Goal: Task Accomplishment & Management: Use online tool/utility

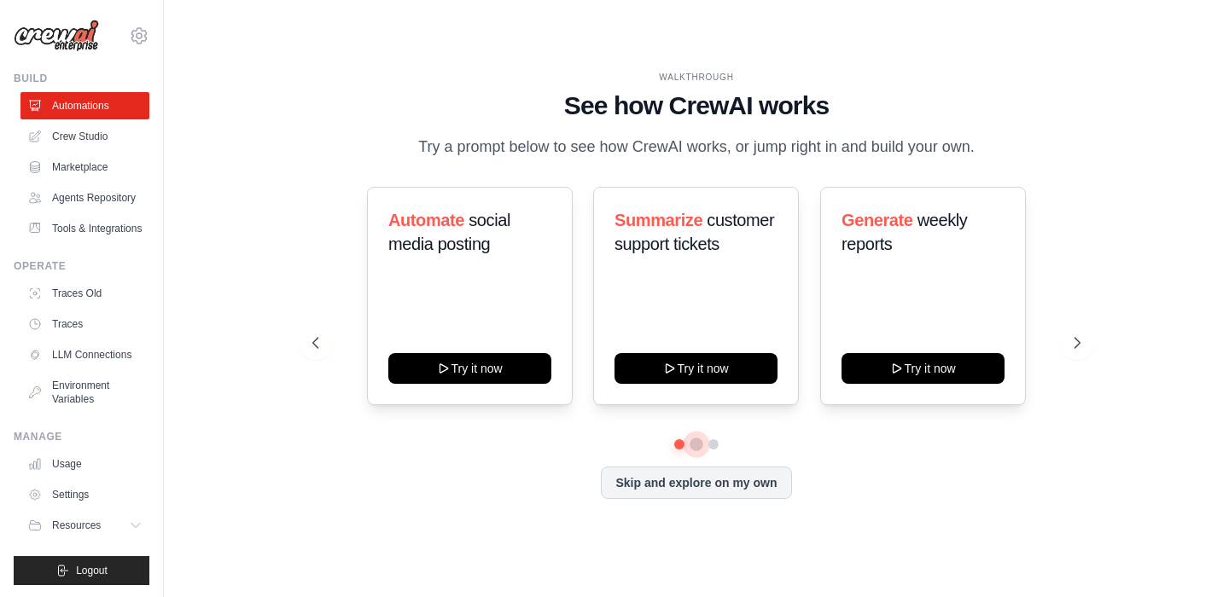
click at [697, 445] on button at bounding box center [697, 445] width 14 height 14
click at [716, 440] on button at bounding box center [714, 445] width 14 height 14
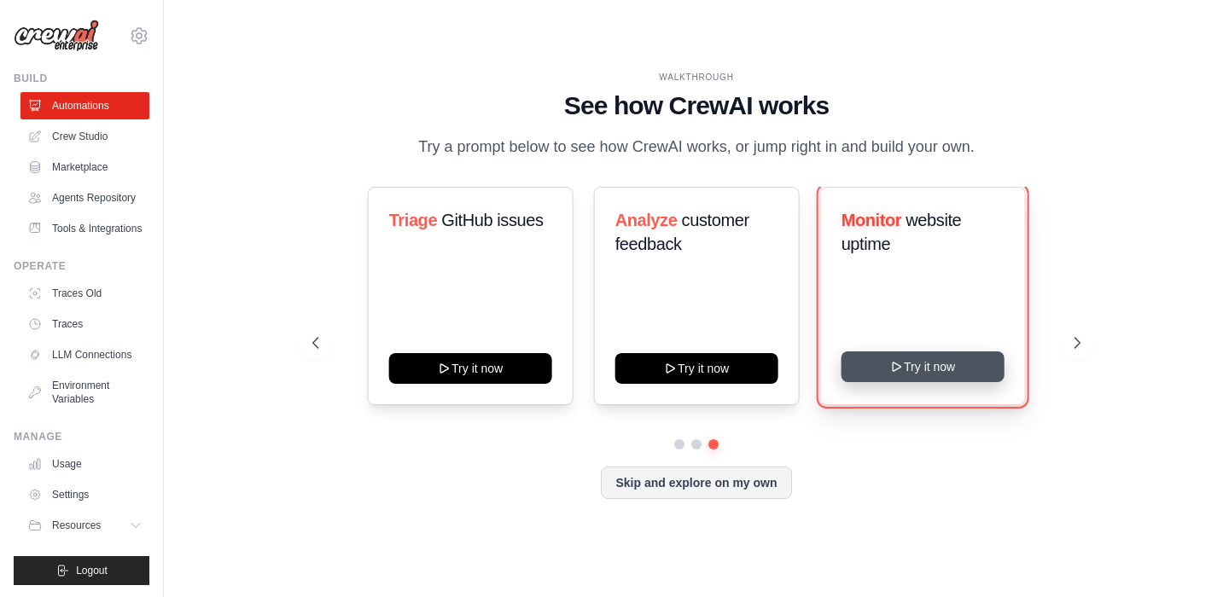
click at [918, 366] on button "Try it now" at bounding box center [923, 367] width 163 height 31
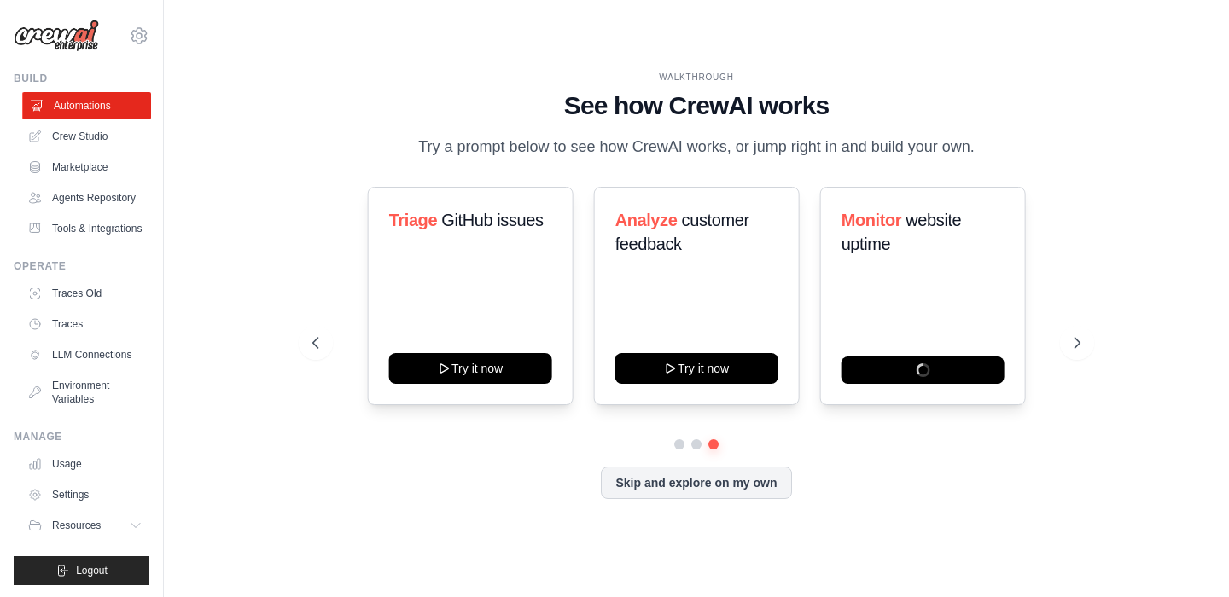
click at [82, 105] on link "Automations" at bounding box center [86, 105] width 129 height 27
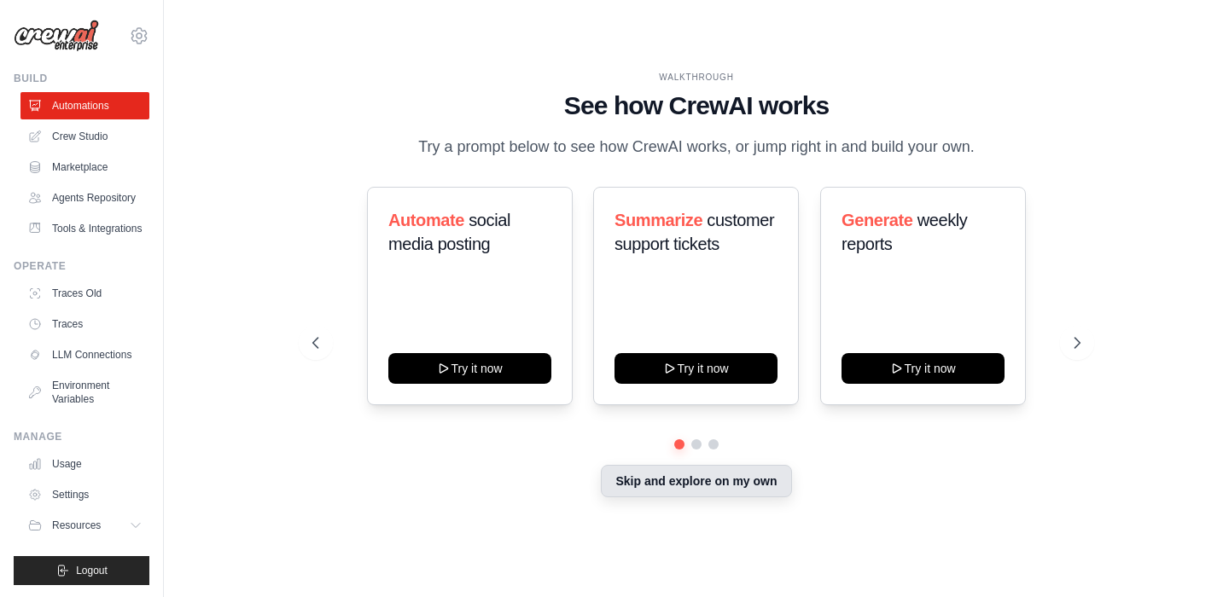
click at [674, 486] on button "Skip and explore on my own" at bounding box center [696, 481] width 190 height 32
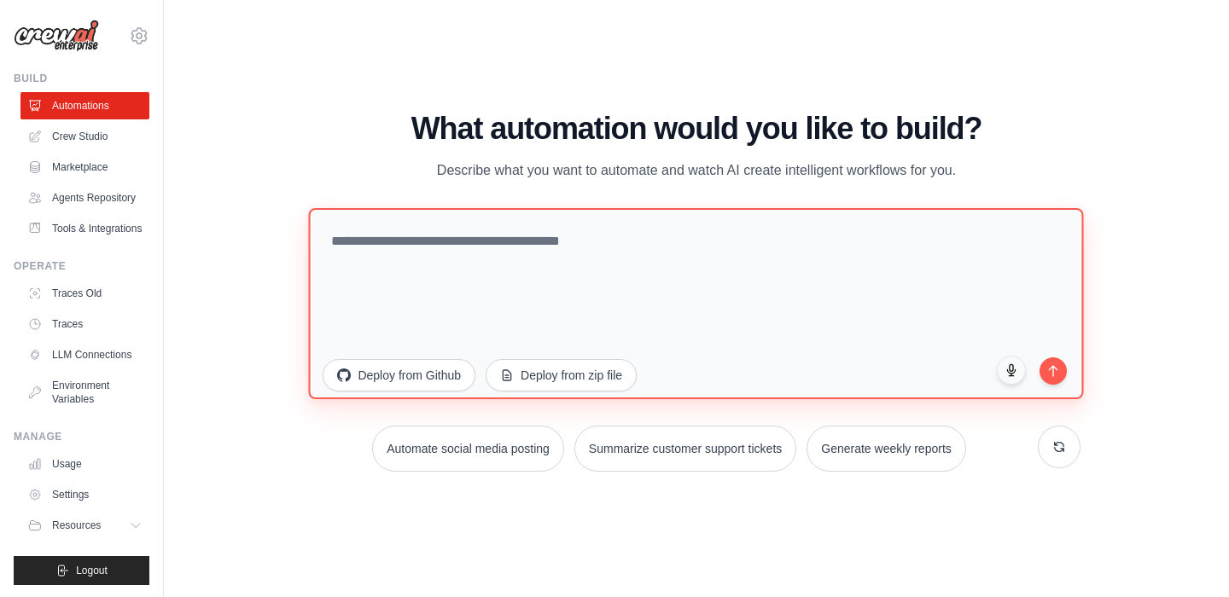
click at [446, 248] on textarea at bounding box center [696, 303] width 775 height 191
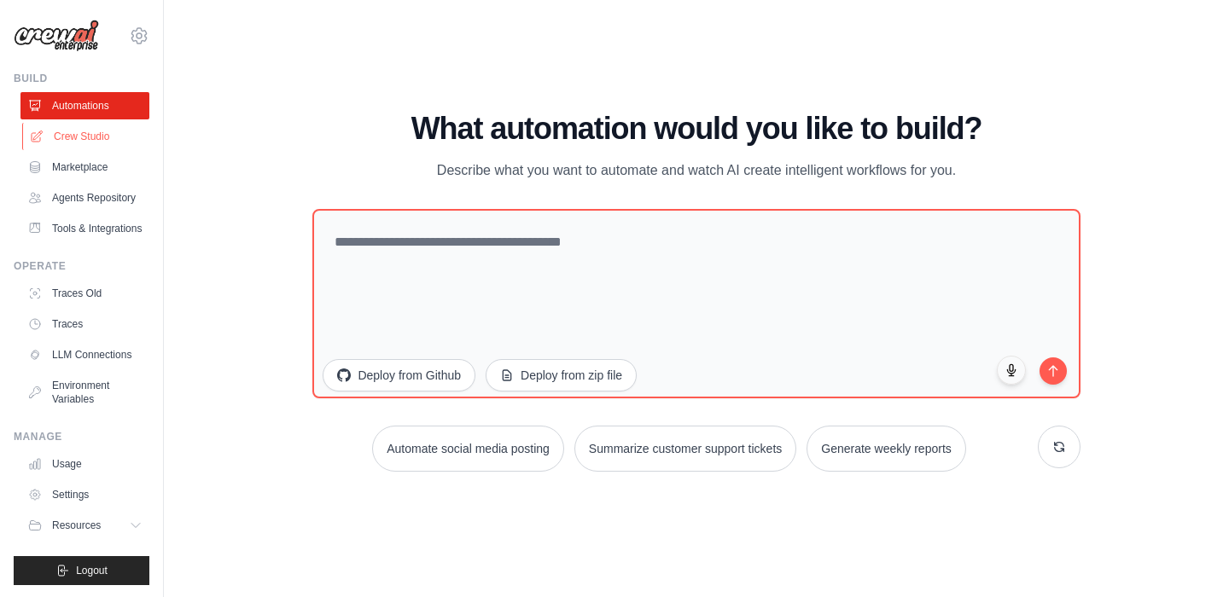
click at [73, 134] on link "Crew Studio" at bounding box center [86, 136] width 129 height 27
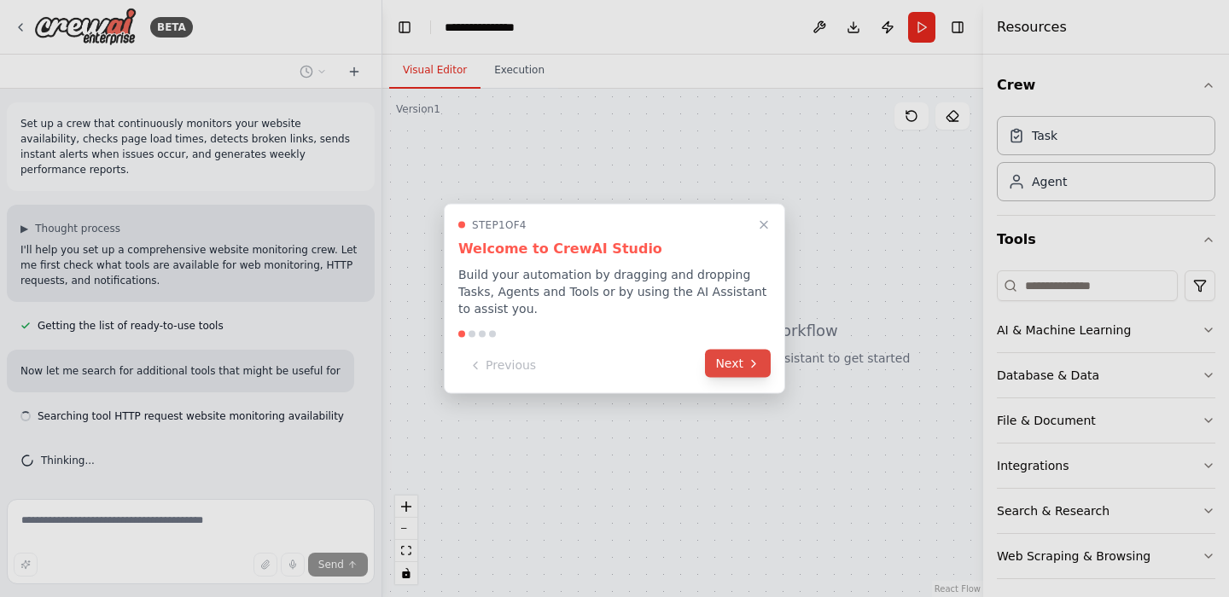
scroll to position [2, 0]
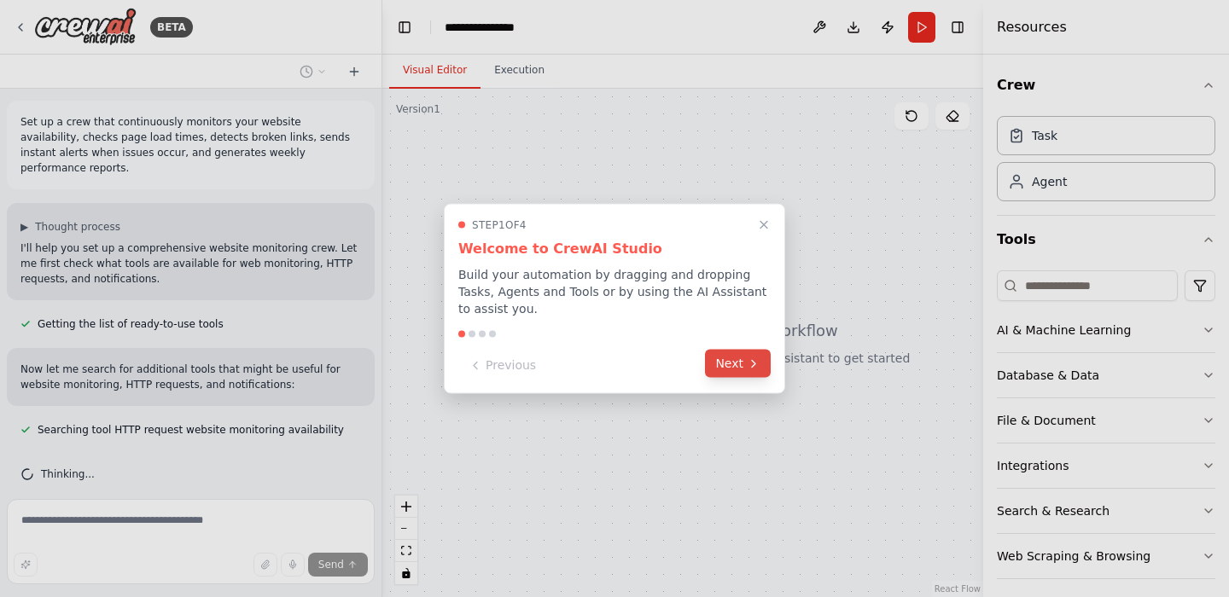
click at [730, 367] on button "Next" at bounding box center [738, 364] width 66 height 28
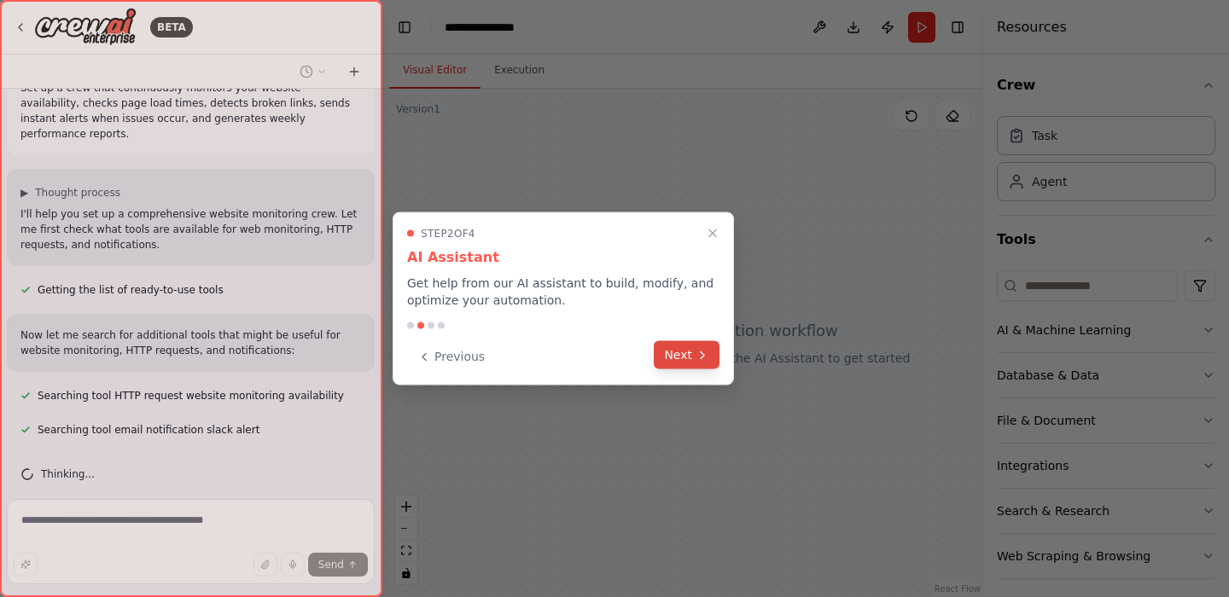
scroll to position [70, 0]
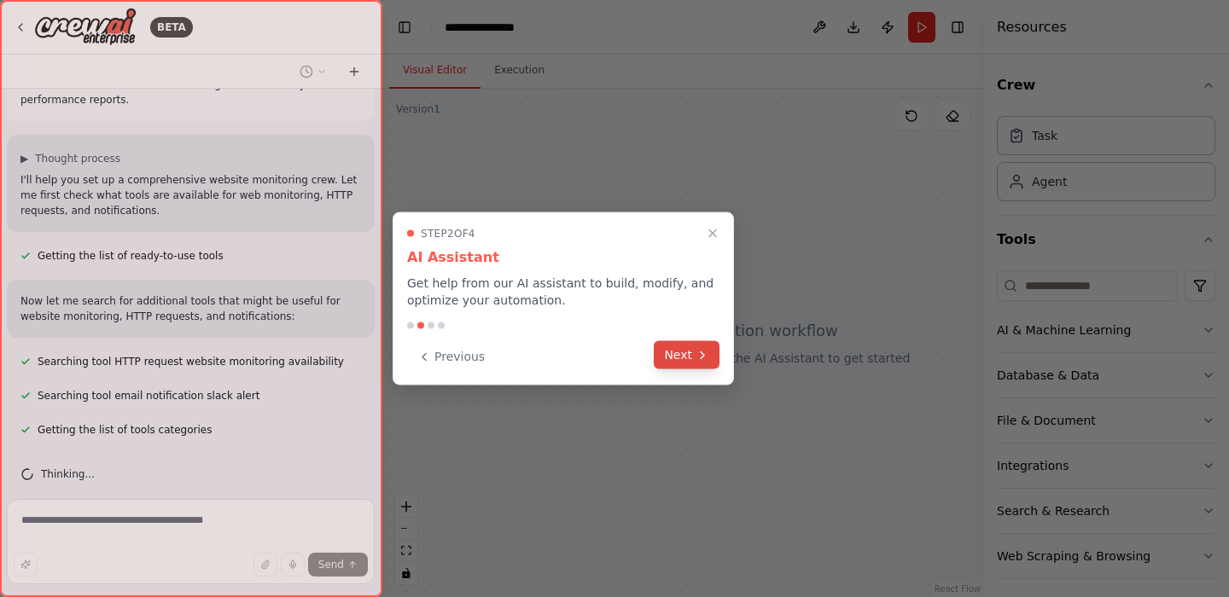
click at [699, 354] on icon at bounding box center [703, 355] width 14 height 14
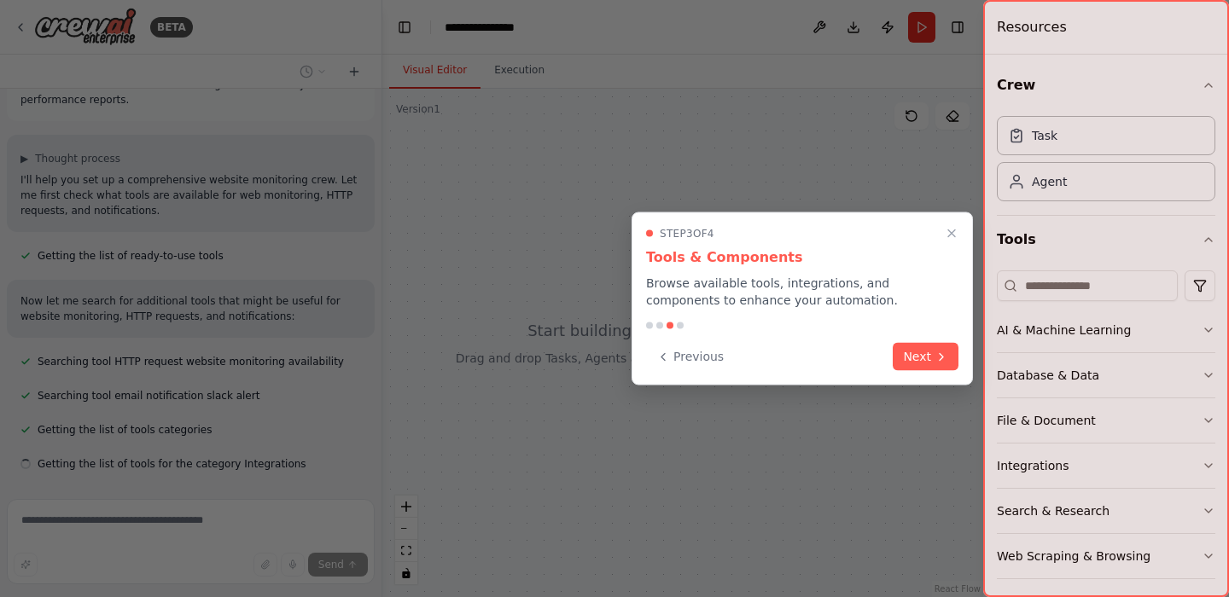
scroll to position [104, 0]
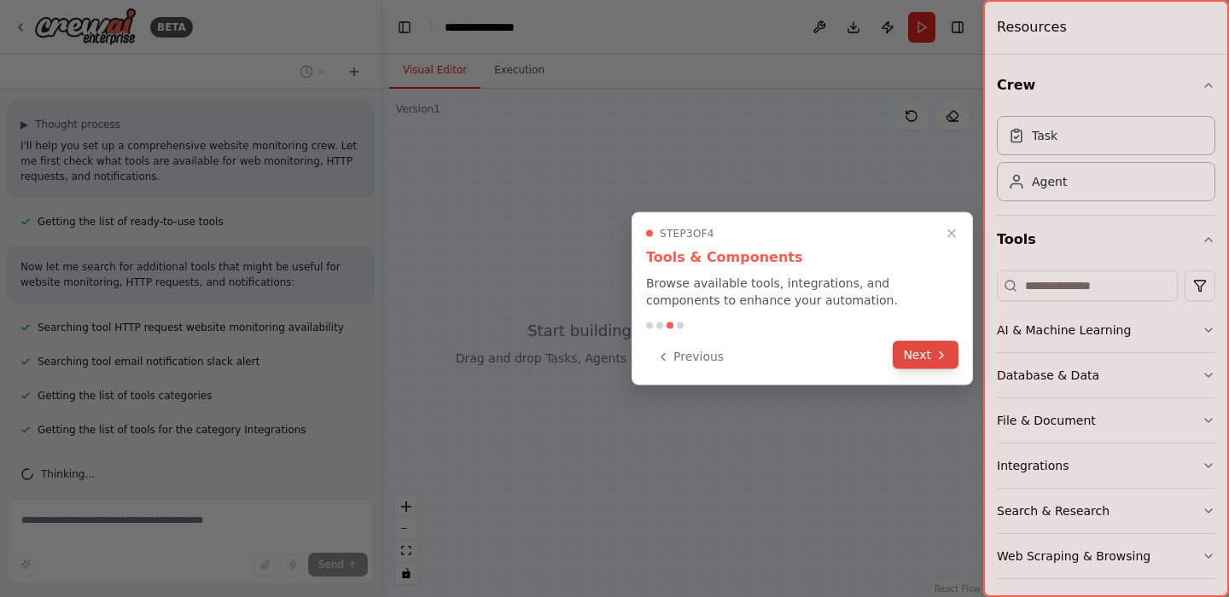
click at [924, 352] on button "Next" at bounding box center [926, 355] width 66 height 28
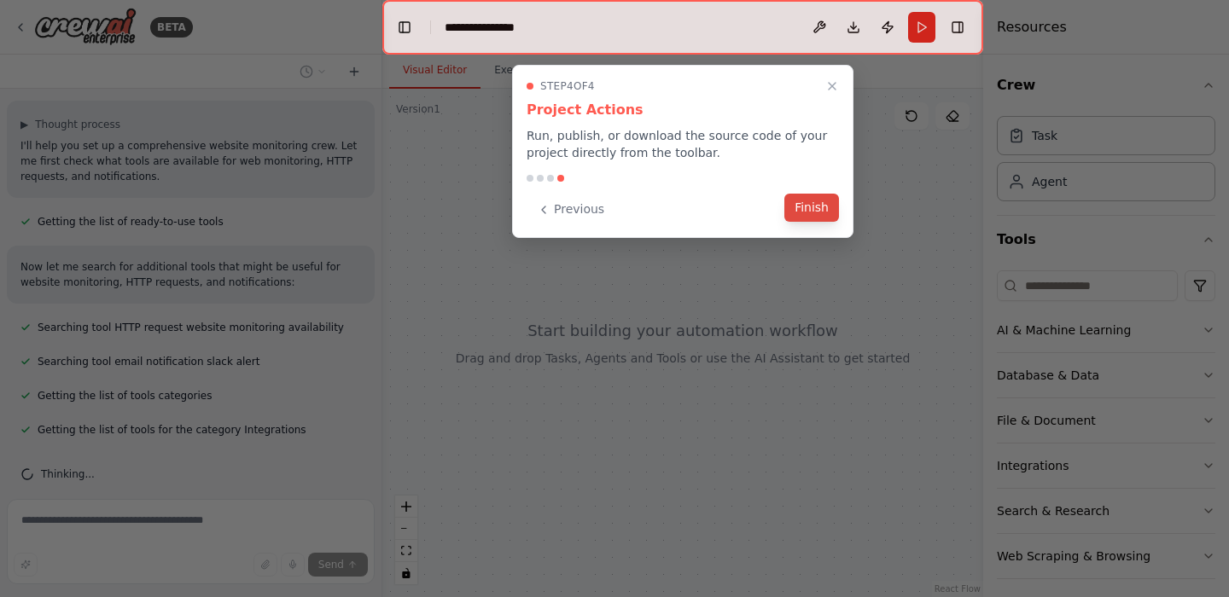
click at [795, 205] on button "Finish" at bounding box center [811, 208] width 55 height 28
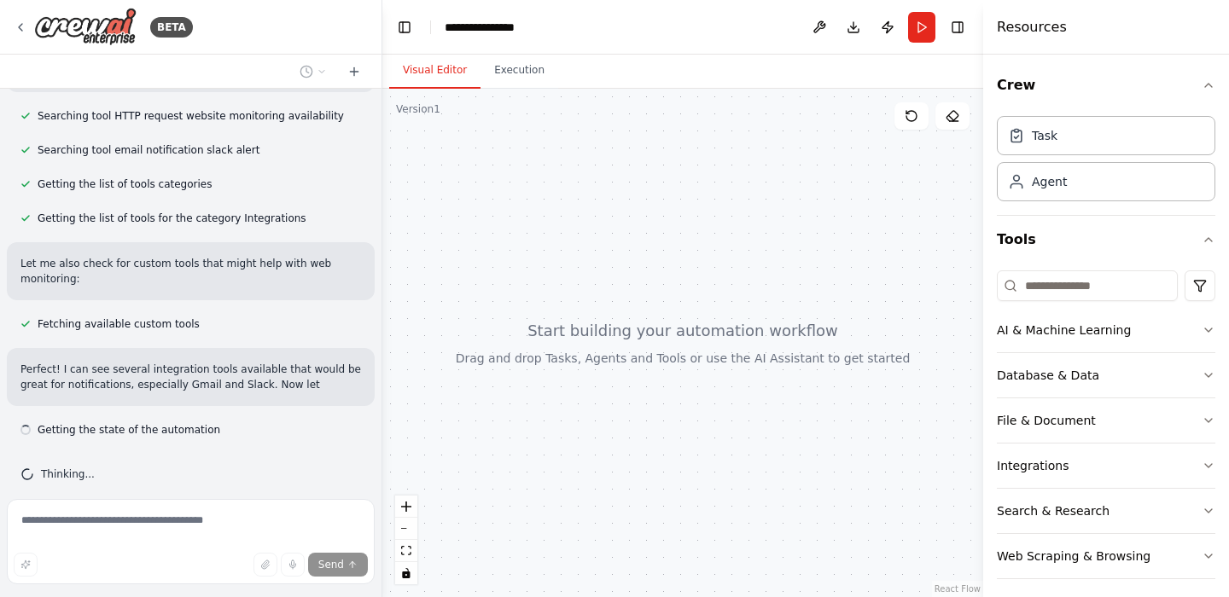
scroll to position [331, 0]
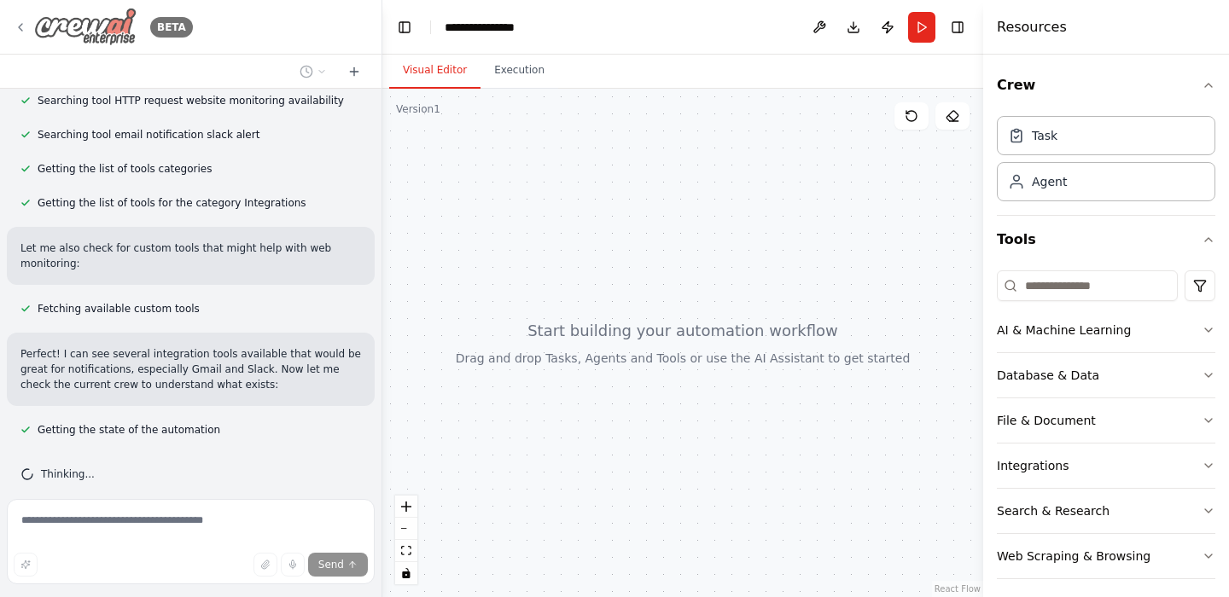
click at [106, 25] on img at bounding box center [85, 27] width 102 height 38
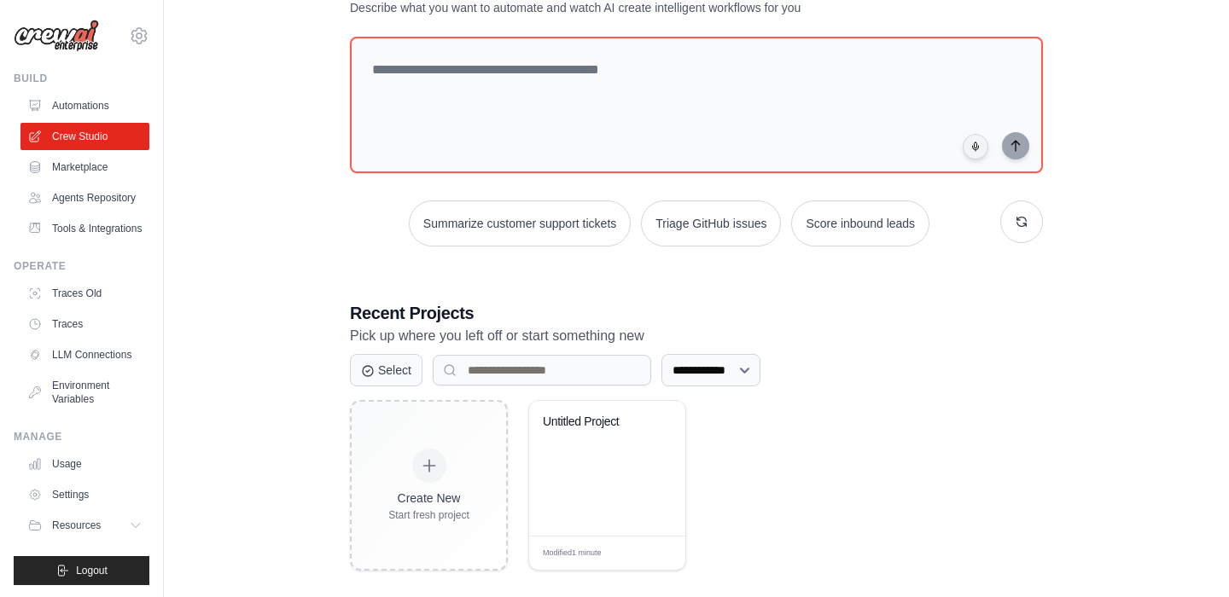
scroll to position [90, 0]
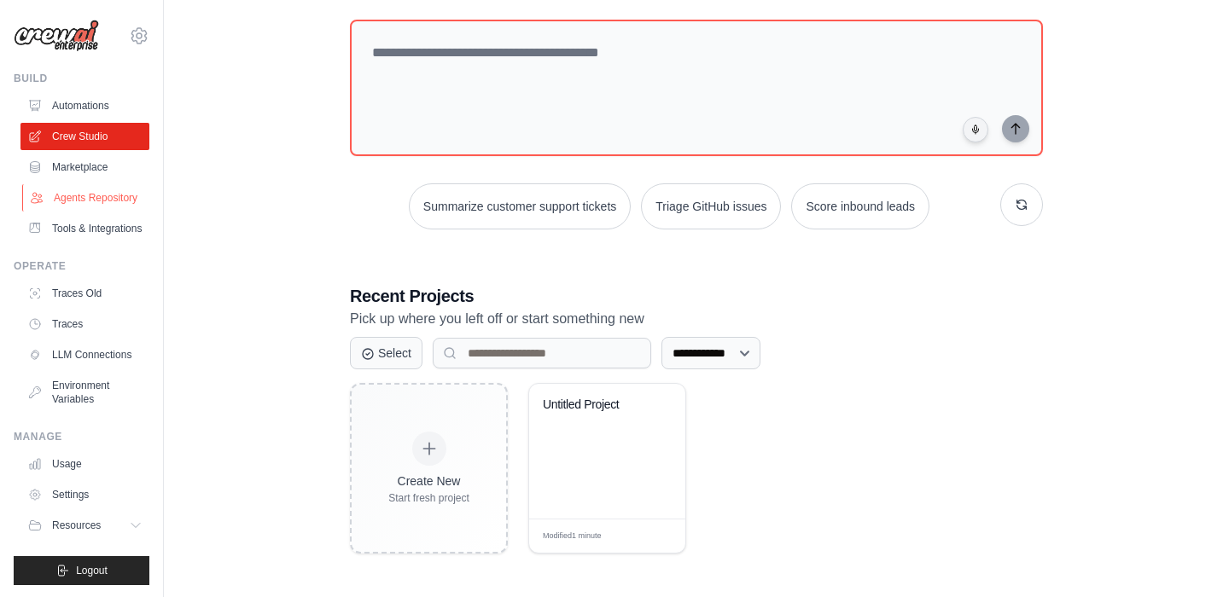
click at [90, 196] on link "Agents Repository" at bounding box center [86, 197] width 129 height 27
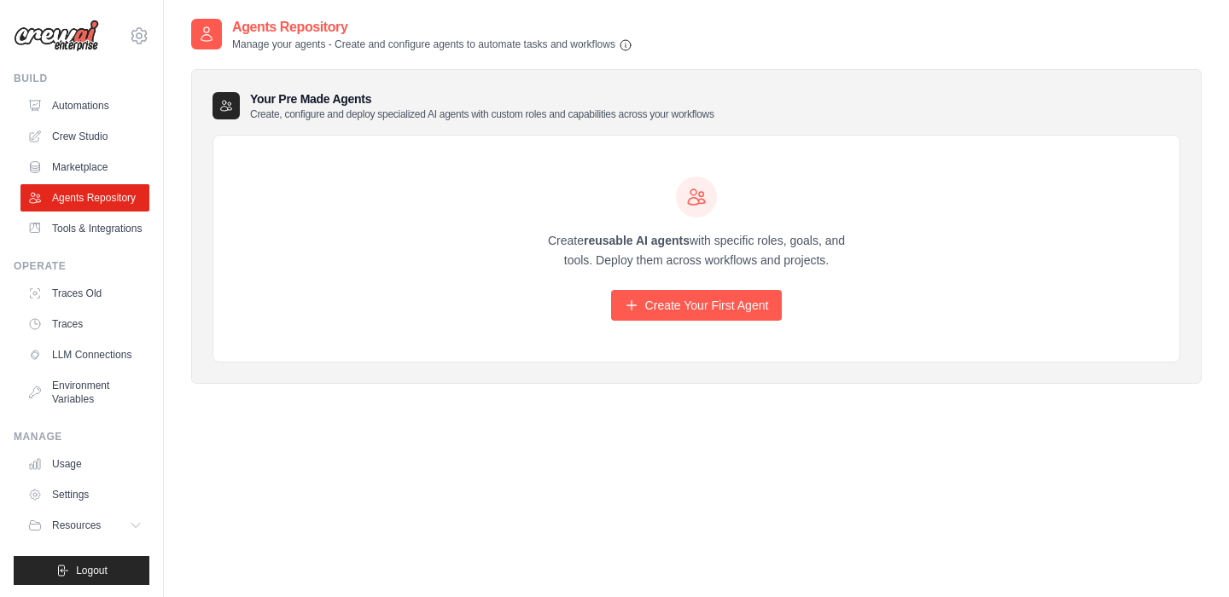
drag, startPoint x: 578, startPoint y: 242, endPoint x: 590, endPoint y: 253, distance: 16.3
click at [590, 253] on p "Create reusable AI agents with specific roles, goals, and tools. Deploy them ac…" at bounding box center [697, 250] width 328 height 39
click at [668, 266] on p "Create reusable AI agents with specific roles, goals, and tools. Deploy them ac…" at bounding box center [697, 250] width 328 height 39
click at [680, 300] on link "Create Your First Agent" at bounding box center [697, 305] width 172 height 31
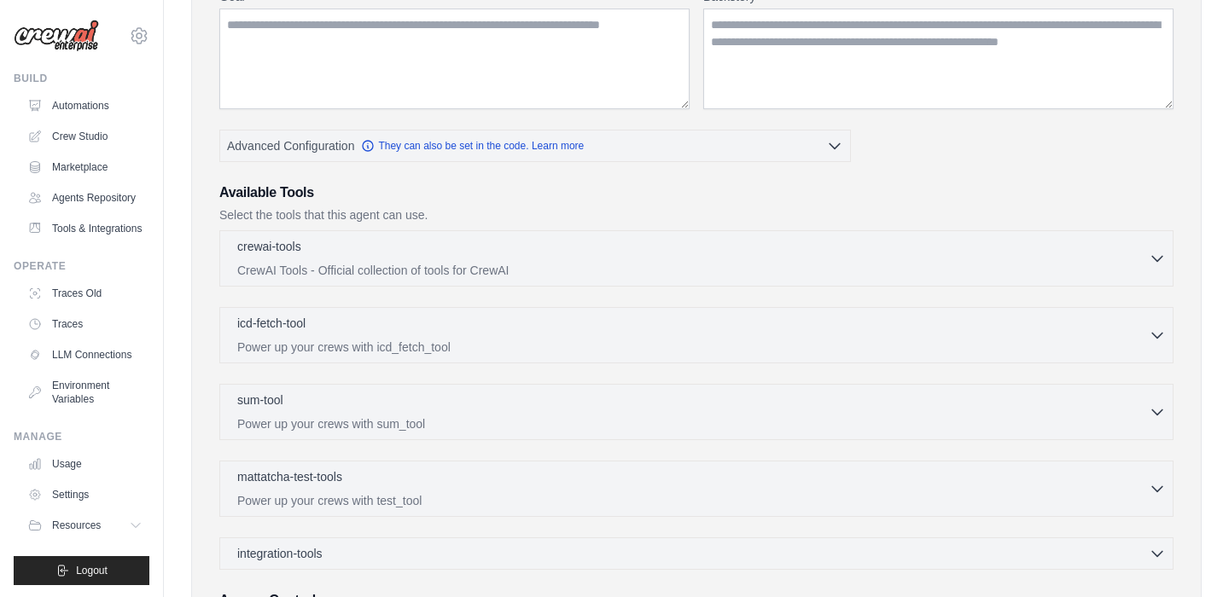
scroll to position [246, 0]
click at [433, 260] on p "CrewAI Tools - Official collection of tools for CrewAI" at bounding box center [693, 267] width 912 height 17
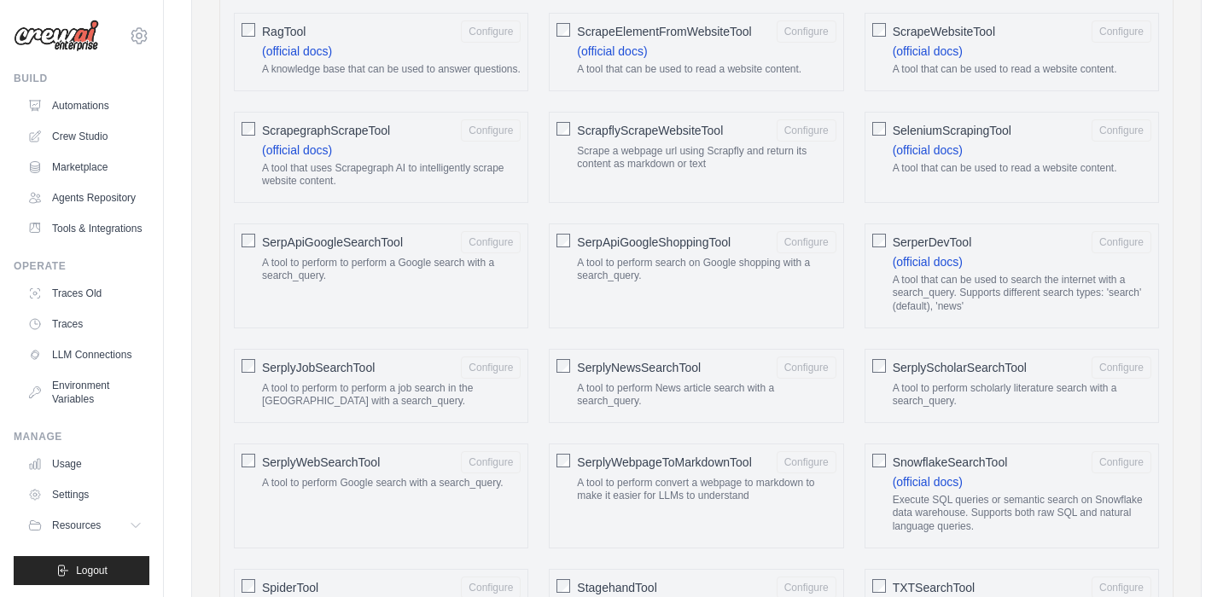
scroll to position [2133, 0]
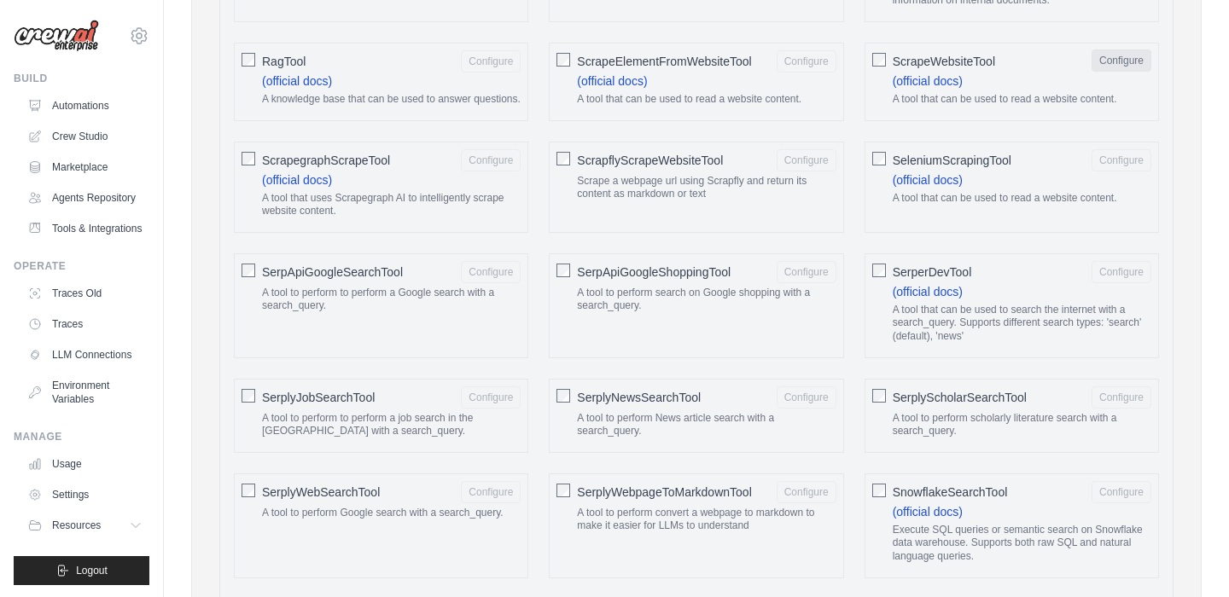
click at [1121, 59] on button "Configure" at bounding box center [1122, 61] width 60 height 22
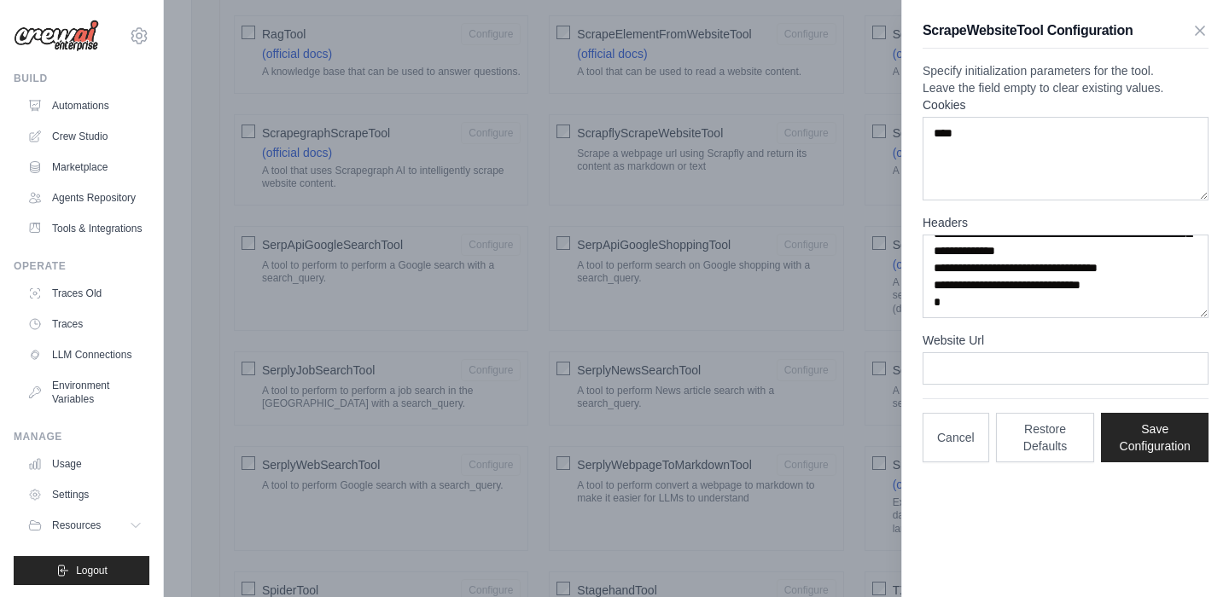
scroll to position [239, 0]
click at [1198, 31] on icon "button" at bounding box center [1200, 30] width 9 height 9
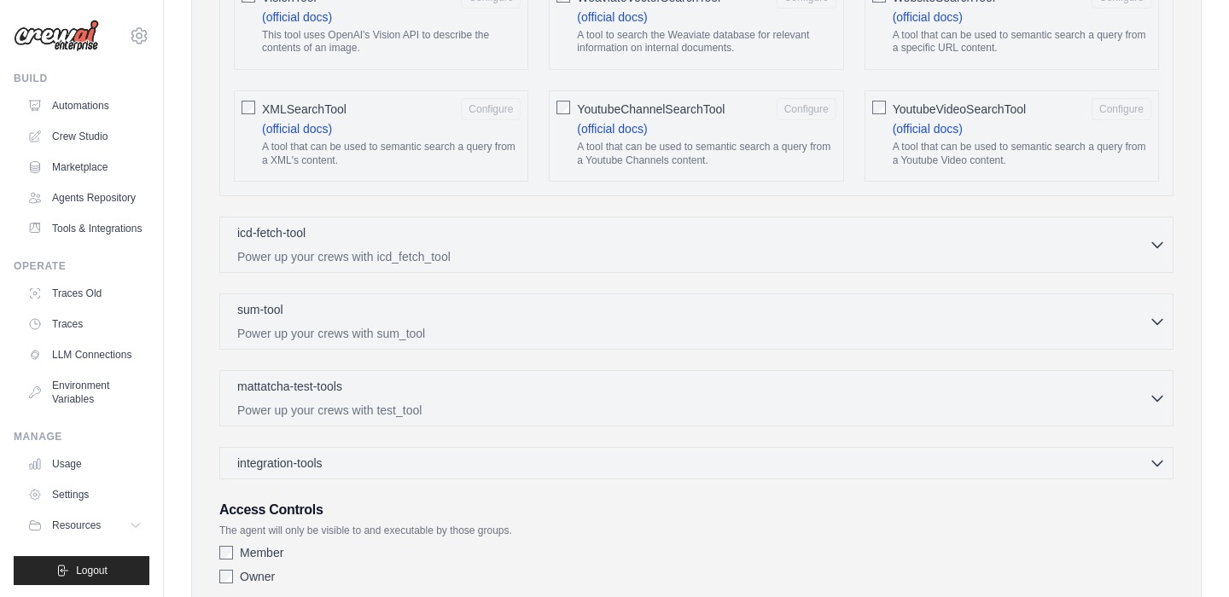
scroll to position [3201, 0]
click at [76, 295] on link "Traces Old" at bounding box center [86, 293] width 129 height 27
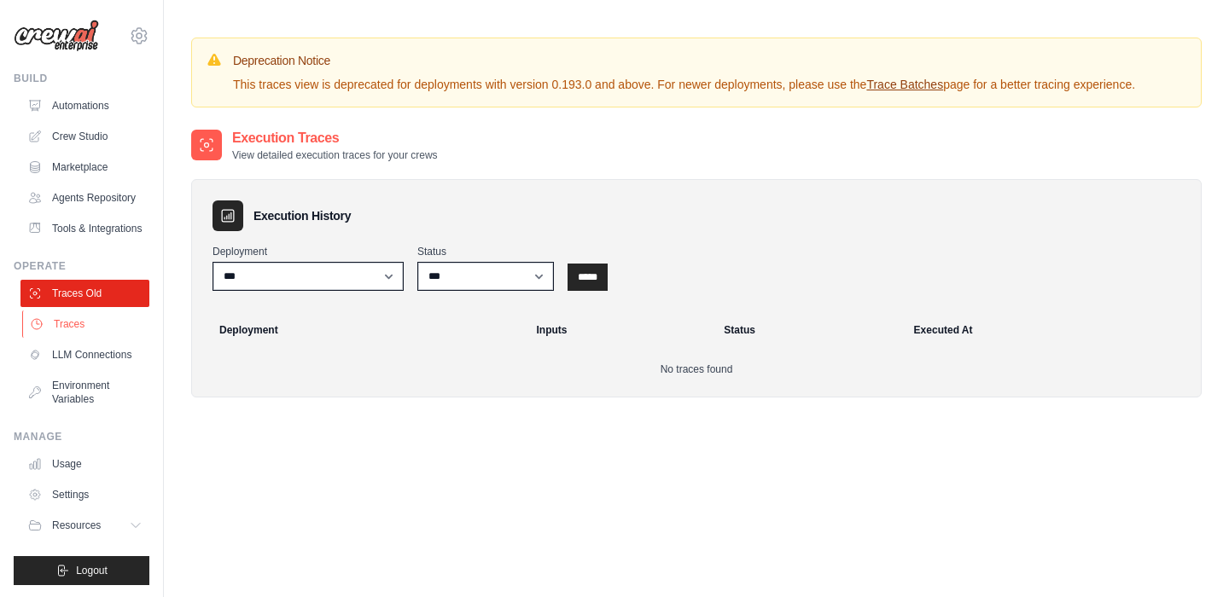
click at [73, 320] on link "Traces" at bounding box center [86, 324] width 129 height 27
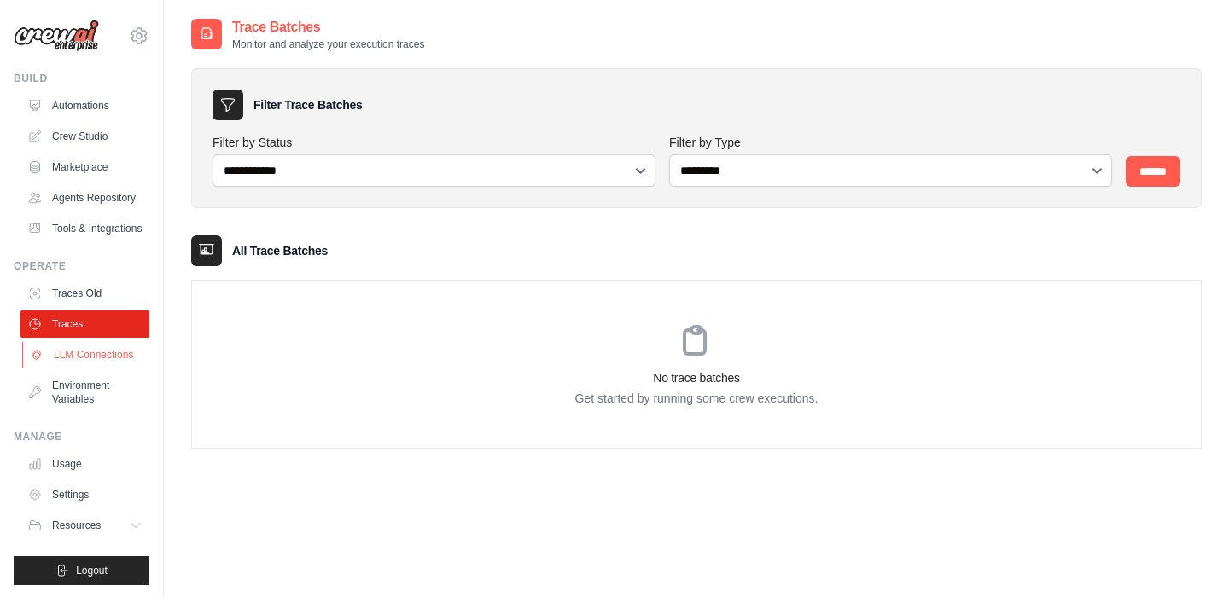
click at [90, 359] on link "LLM Connections" at bounding box center [86, 354] width 129 height 27
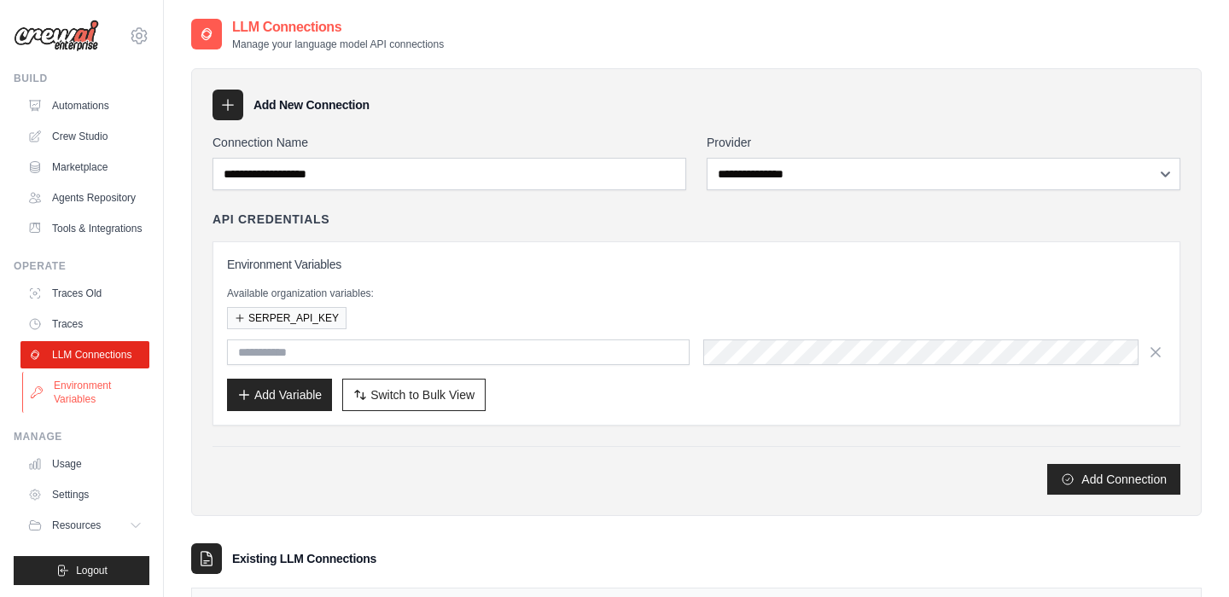
click at [90, 385] on link "Environment Variables" at bounding box center [86, 392] width 129 height 41
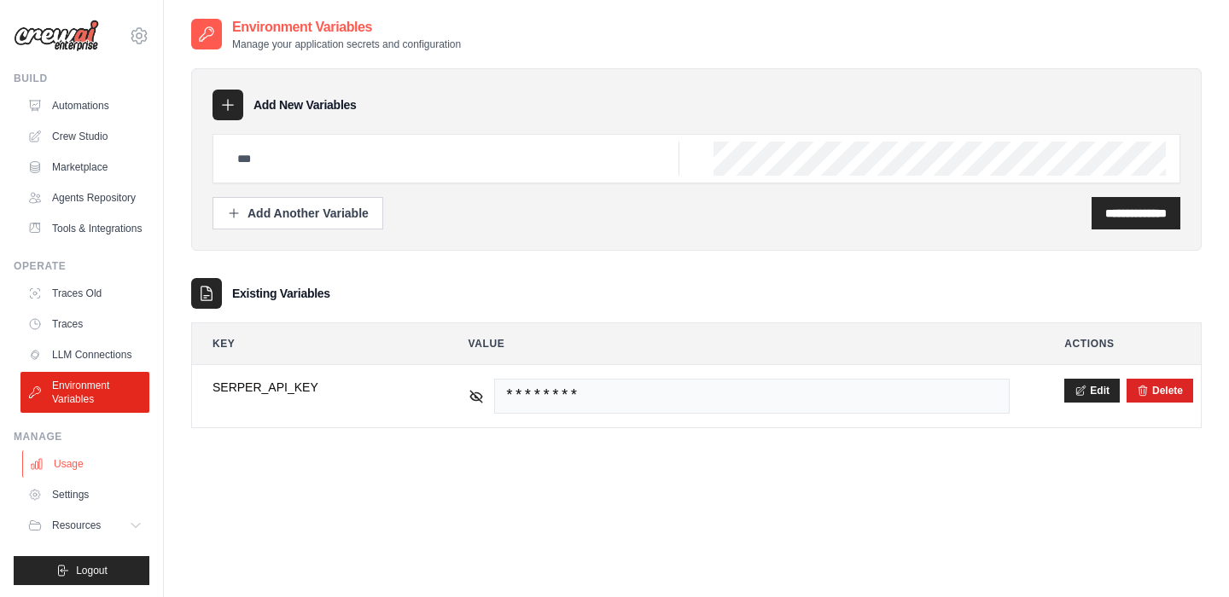
click at [83, 451] on link "Usage" at bounding box center [86, 464] width 129 height 27
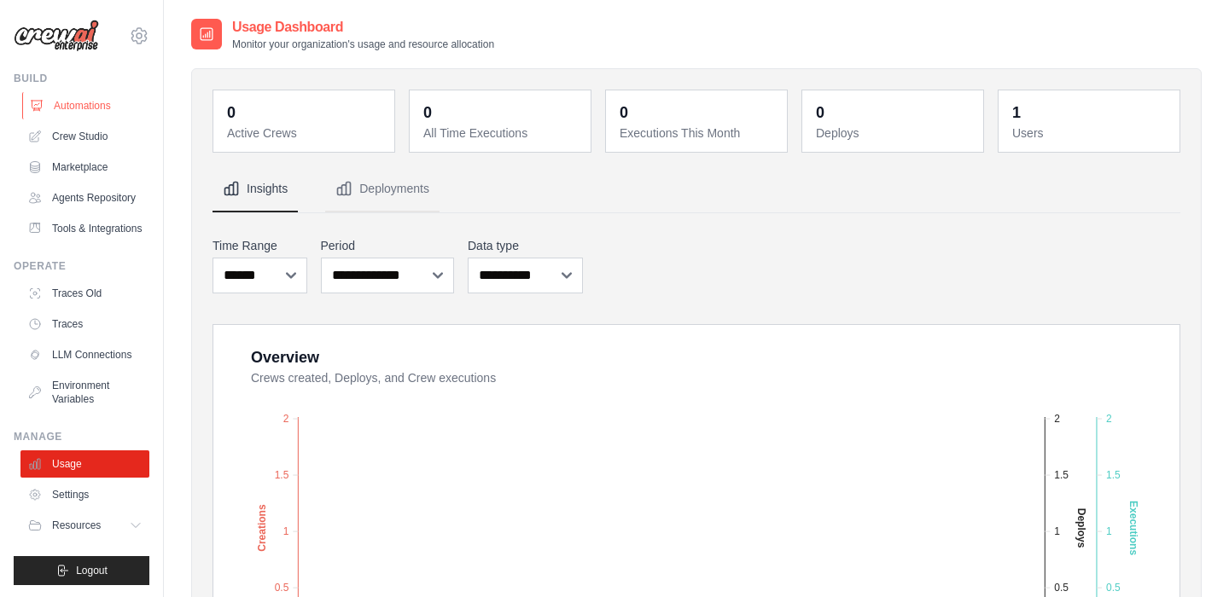
click at [84, 108] on link "Automations" at bounding box center [86, 105] width 129 height 27
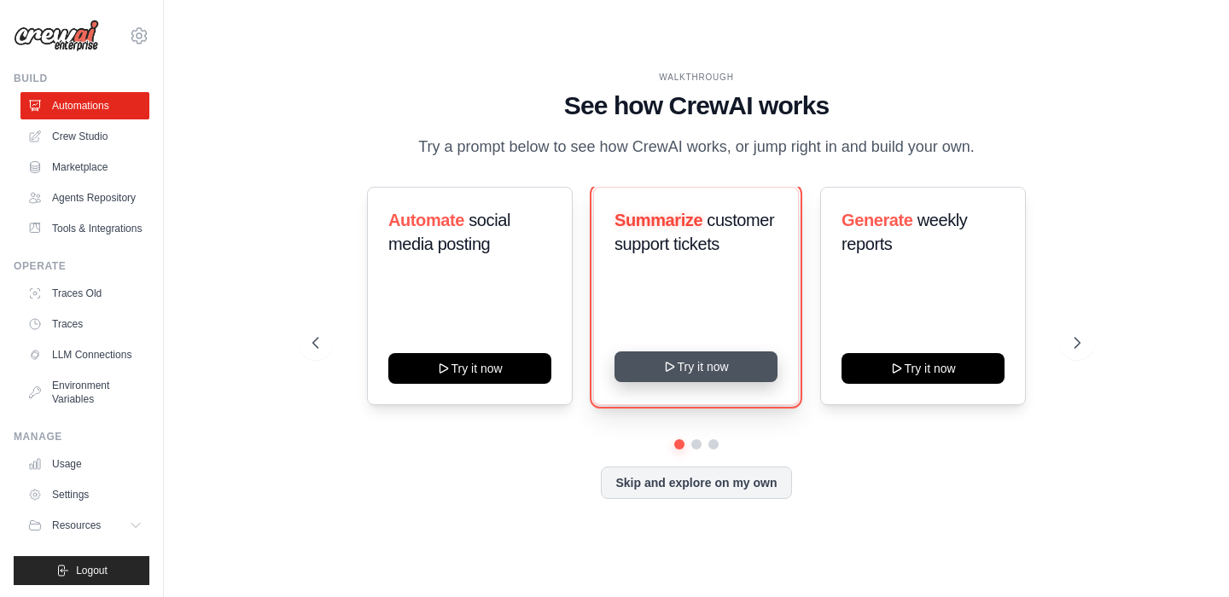
click at [720, 370] on button "Try it now" at bounding box center [695, 367] width 163 height 31
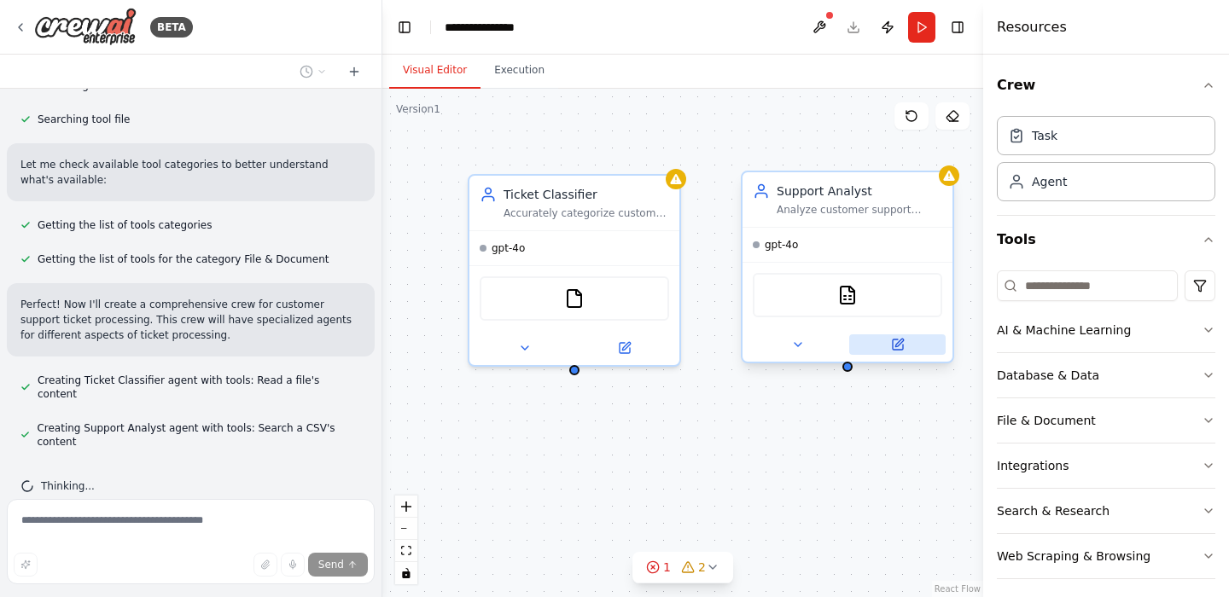
scroll to position [478, 0]
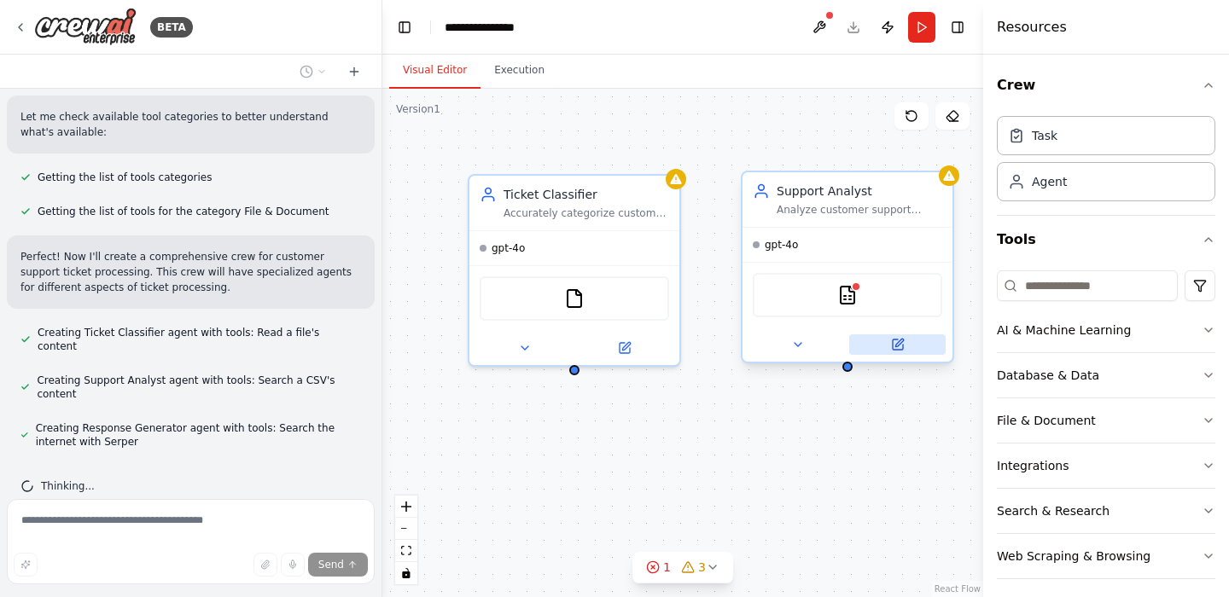
click at [895, 338] on icon at bounding box center [898, 345] width 14 height 14
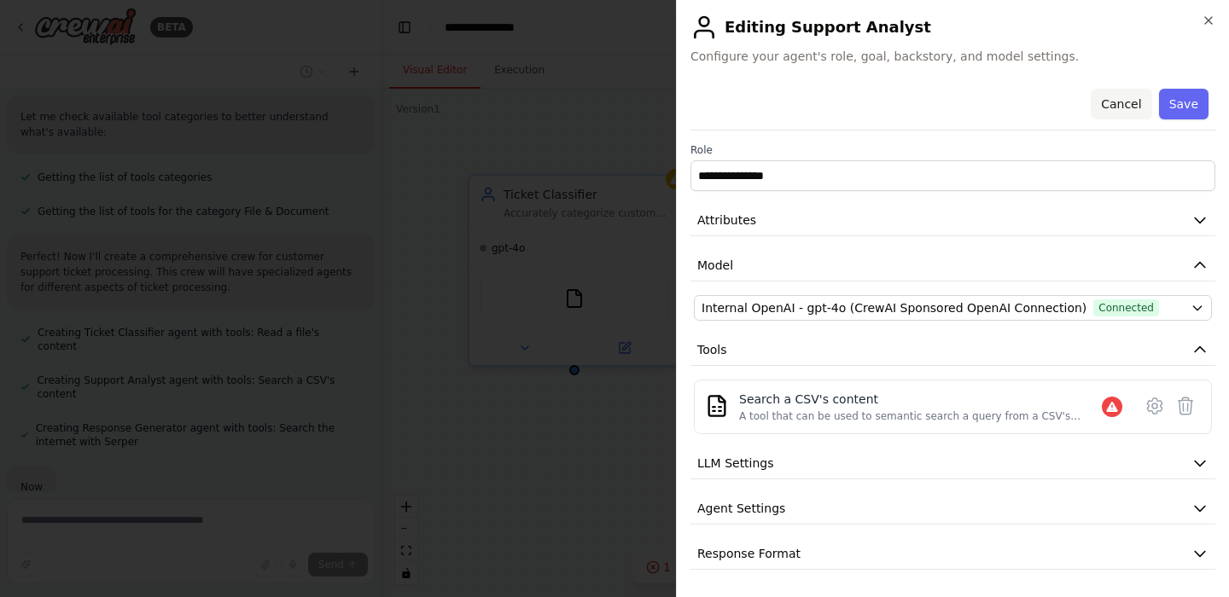
scroll to position [568, 0]
click at [1206, 22] on icon "button" at bounding box center [1208, 20] width 7 height 7
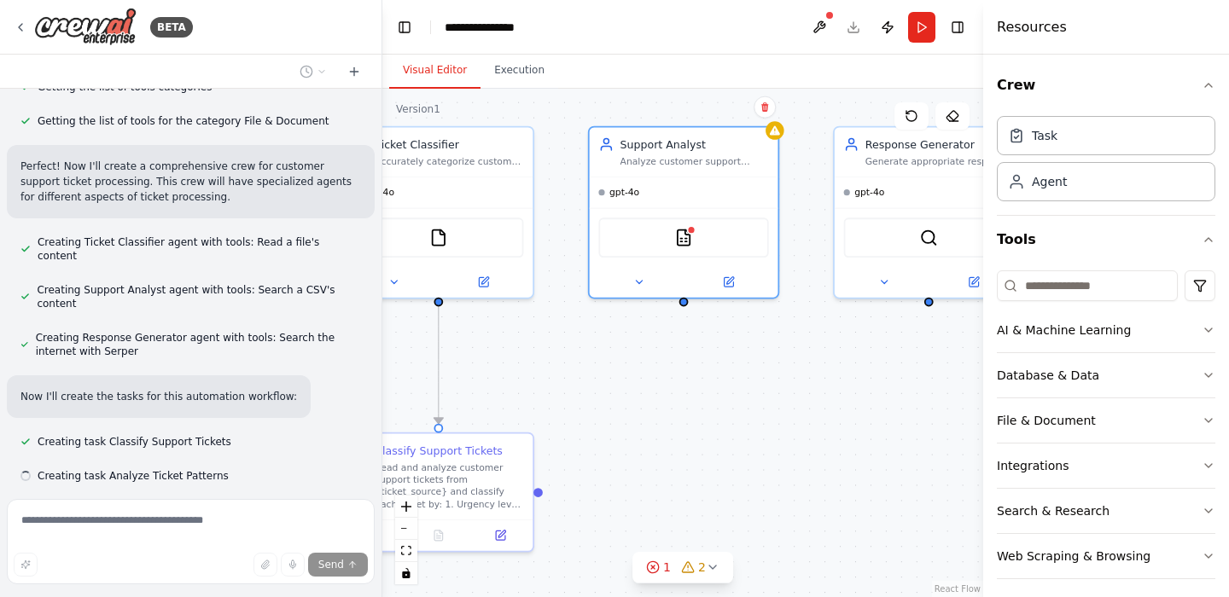
scroll to position [603, 0]
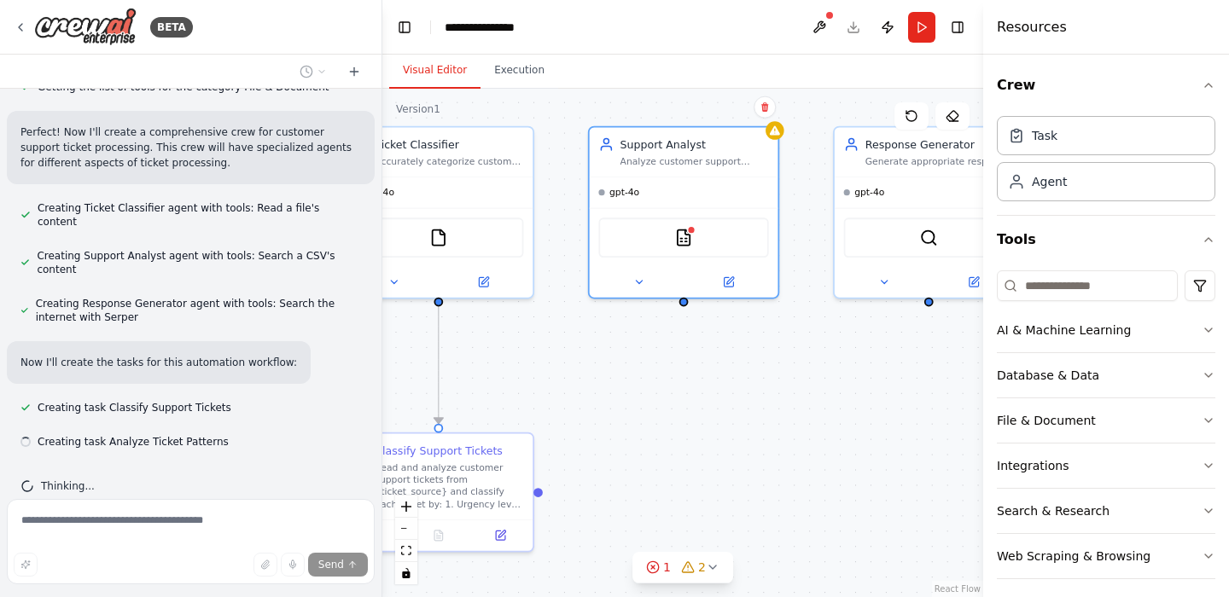
drag, startPoint x: 716, startPoint y: 475, endPoint x: 572, endPoint y: 416, distance: 156.1
click at [572, 416] on div ".deletable-edge-delete-btn { width: 20px; height: 20px; border: 0px solid #ffff…" at bounding box center [682, 343] width 601 height 509
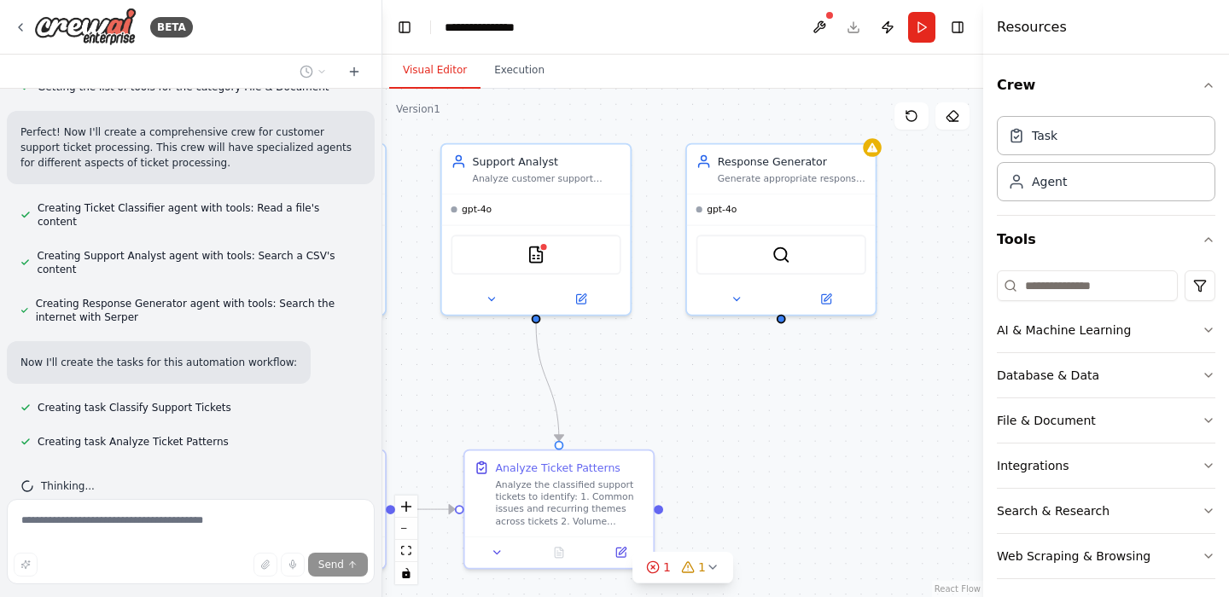
drag, startPoint x: 796, startPoint y: 368, endPoint x: 648, endPoint y: 385, distance: 149.5
click at [648, 385] on div ".deletable-edge-delete-btn { width: 20px; height: 20px; border: 0px solid #ffff…" at bounding box center [682, 343] width 601 height 509
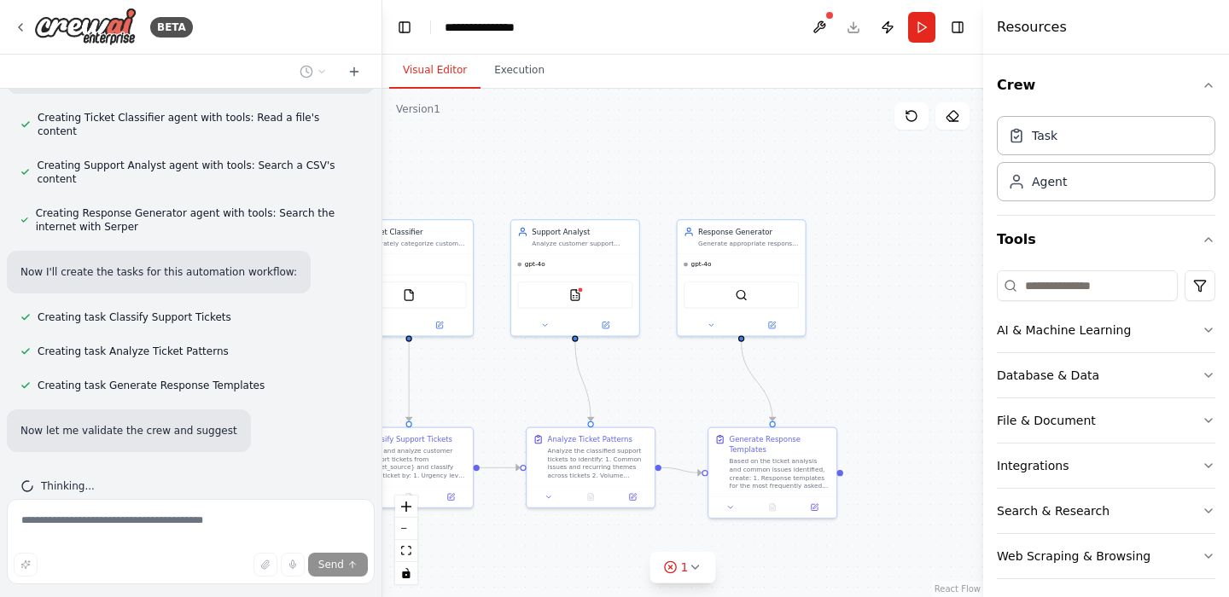
scroll to position [727, 0]
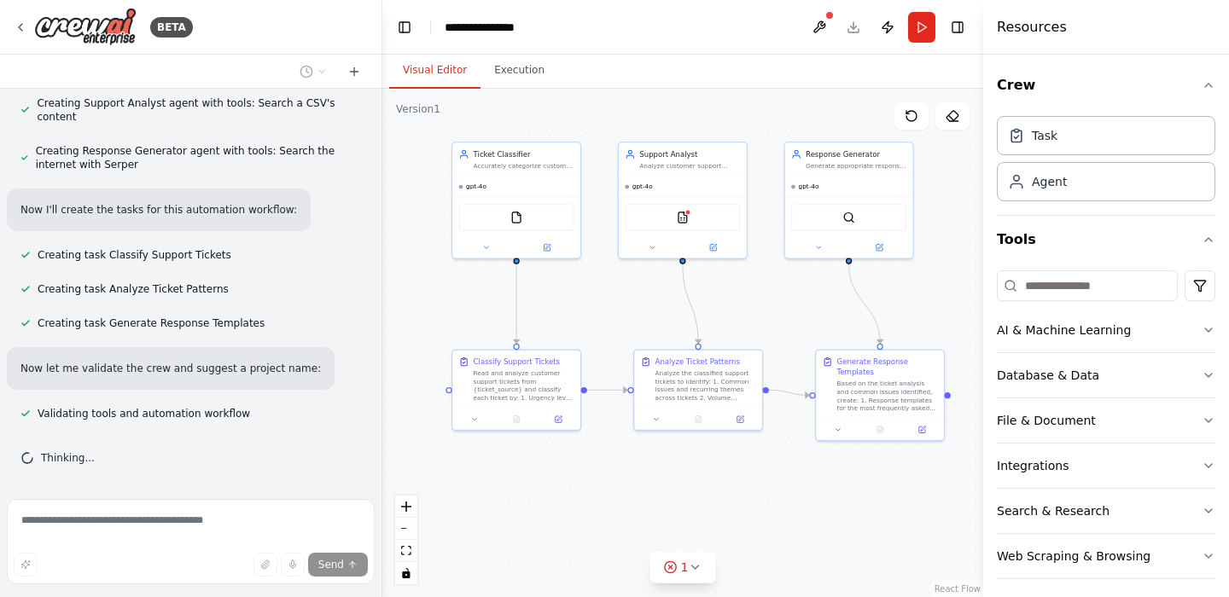
drag, startPoint x: 510, startPoint y: 539, endPoint x: 617, endPoint y: 462, distance: 132.7
click at [617, 462] on div ".deletable-edge-delete-btn { width: 20px; height: 20px; border: 0px solid #ffff…" at bounding box center [682, 343] width 601 height 509
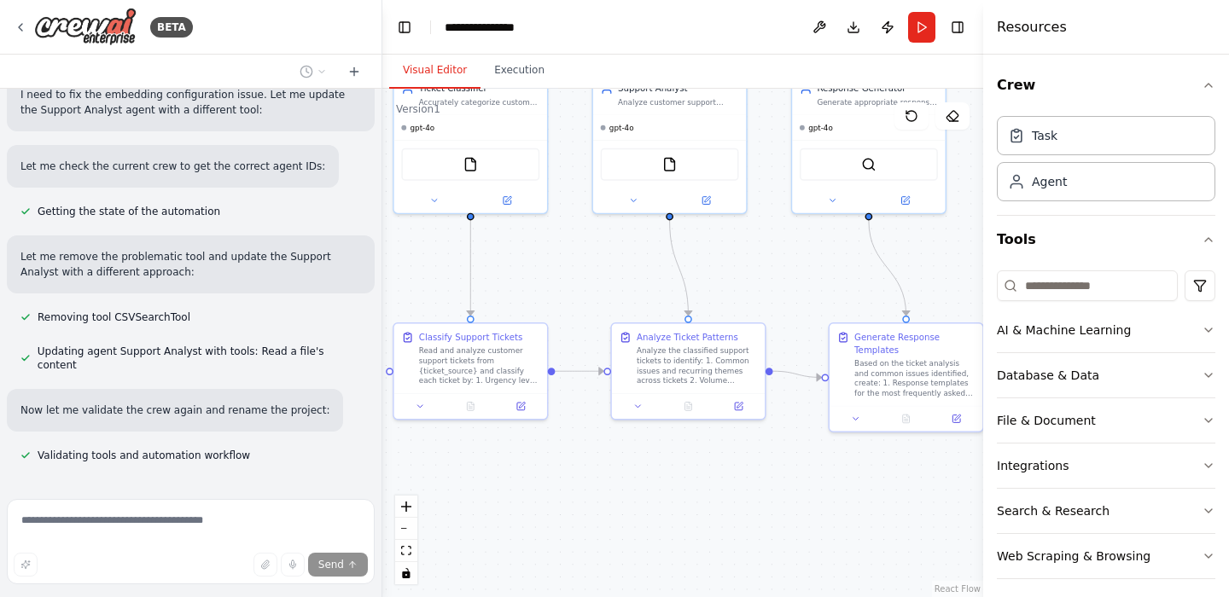
scroll to position [1154, 0]
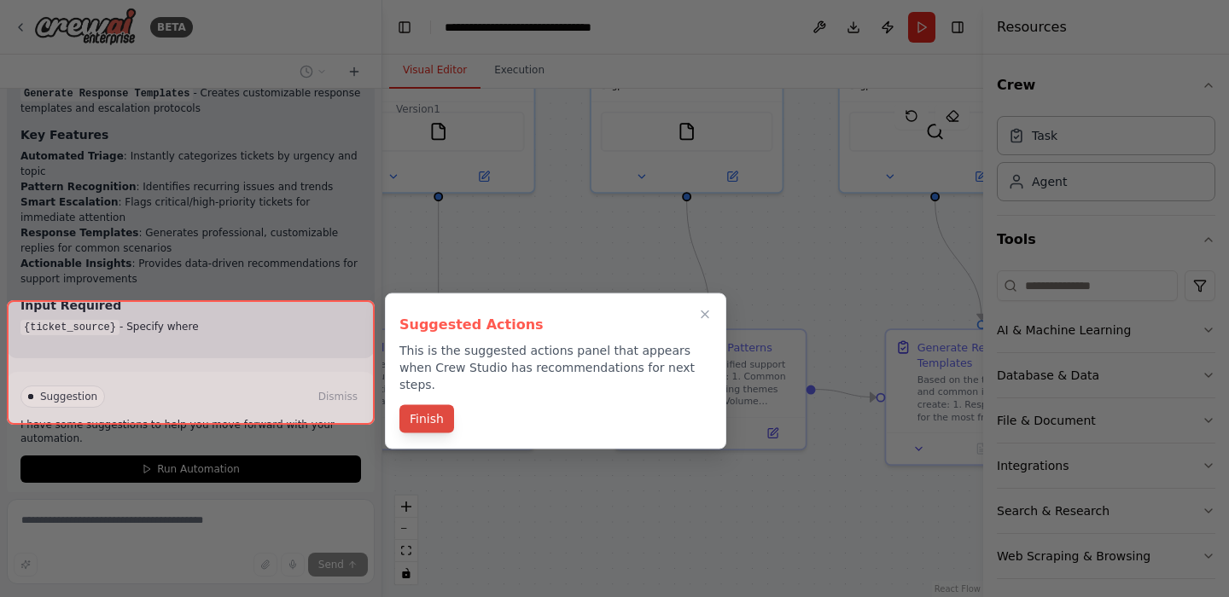
click at [443, 407] on button "Finish" at bounding box center [426, 419] width 55 height 28
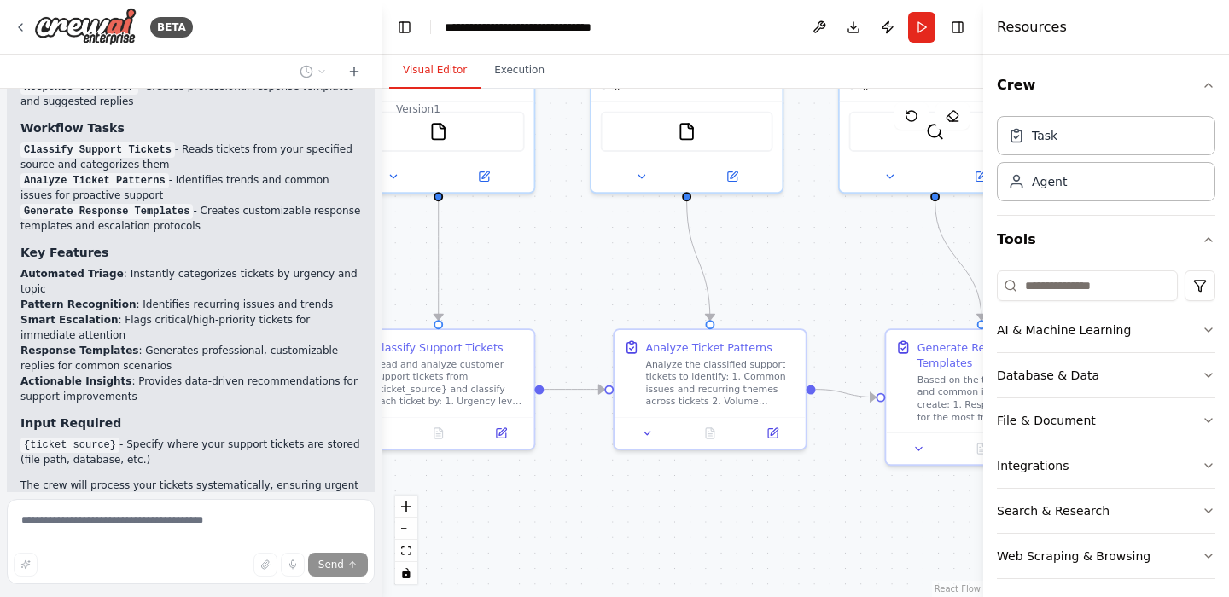
scroll to position [1749, 0]
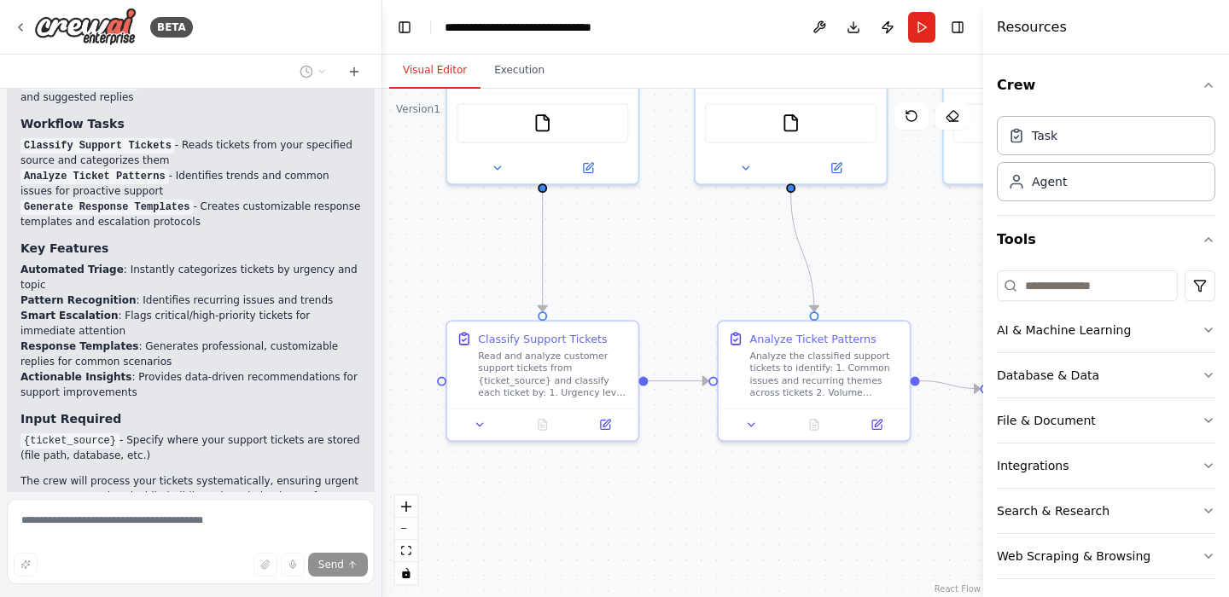
drag, startPoint x: 598, startPoint y: 512, endPoint x: 702, endPoint y: 504, distance: 104.5
click at [702, 504] on div ".deletable-edge-delete-btn { width: 20px; height: 20px; border: 0px solid #ffff…" at bounding box center [682, 343] width 601 height 509
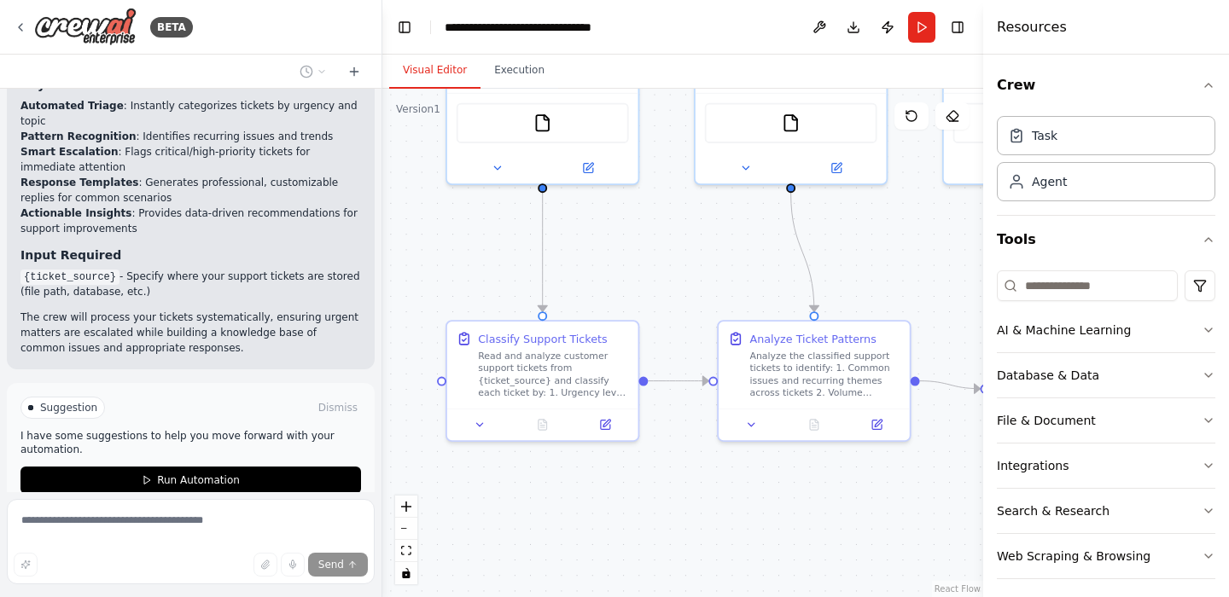
scroll to position [1924, 0]
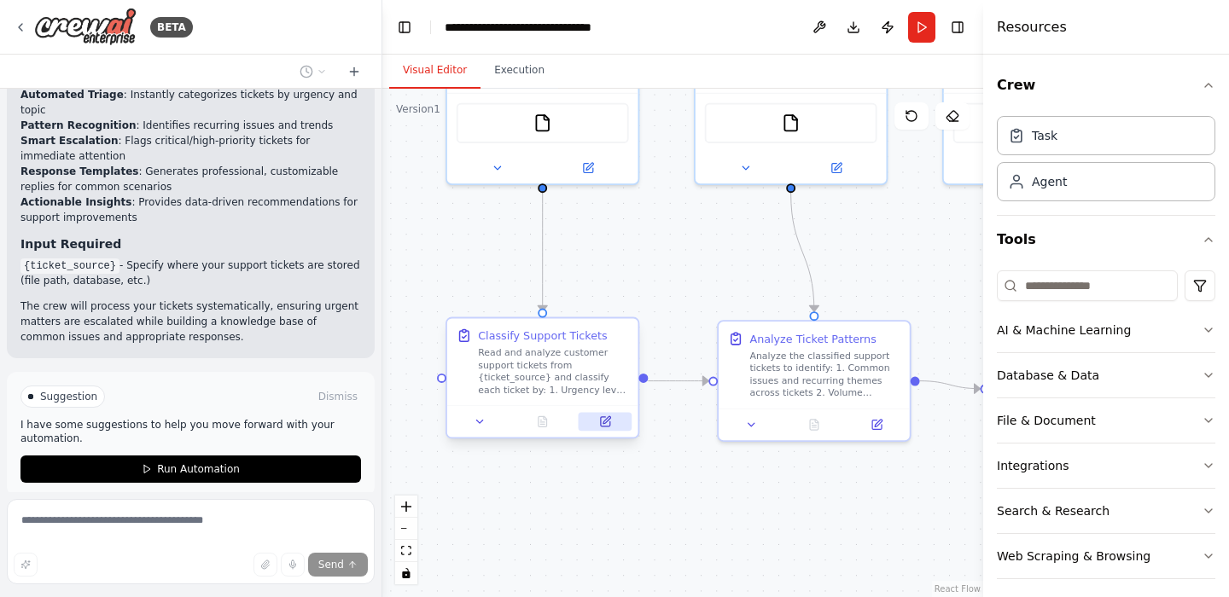
click at [599, 422] on icon at bounding box center [605, 422] width 13 height 13
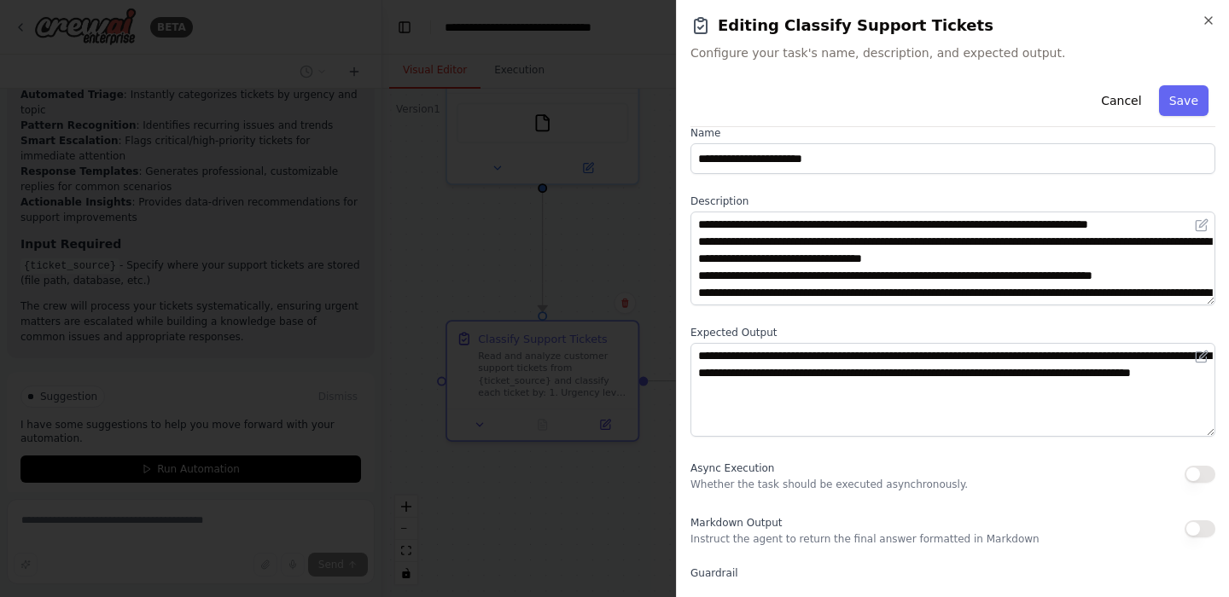
scroll to position [17, 0]
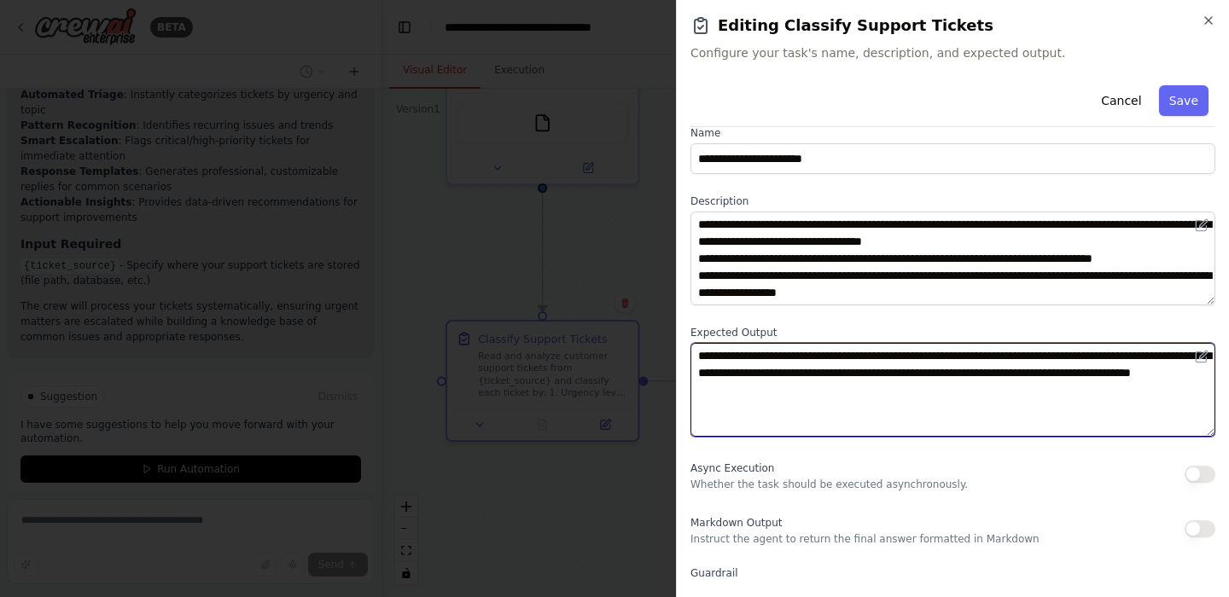
click at [783, 358] on textarea "**********" at bounding box center [952, 390] width 525 height 94
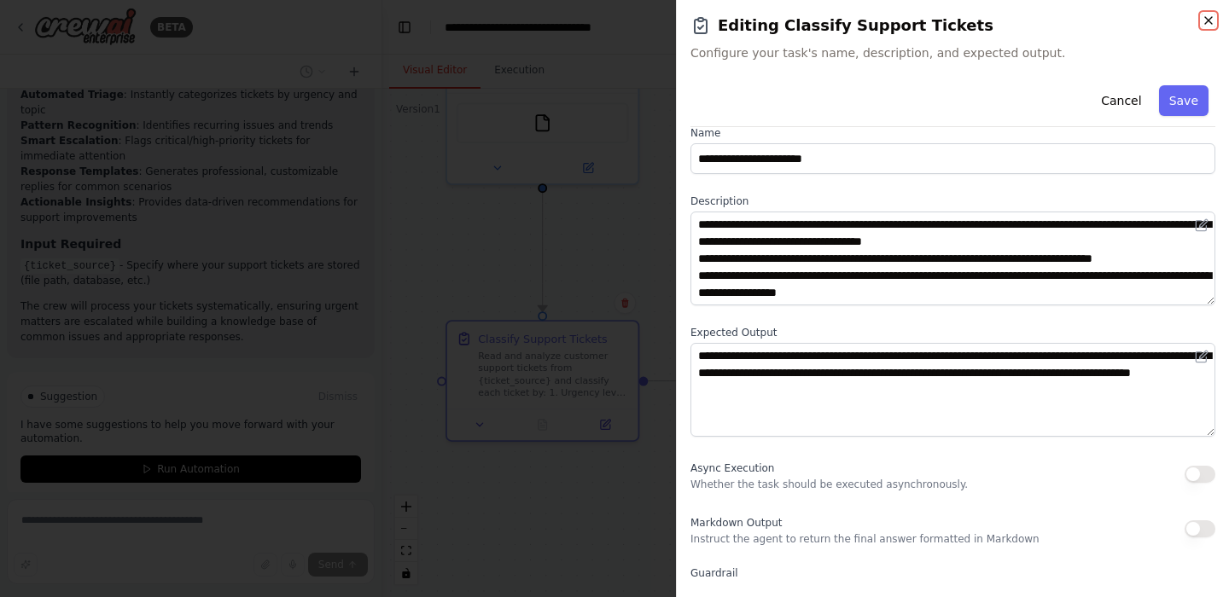
click at [1209, 20] on icon "button" at bounding box center [1208, 20] width 7 height 7
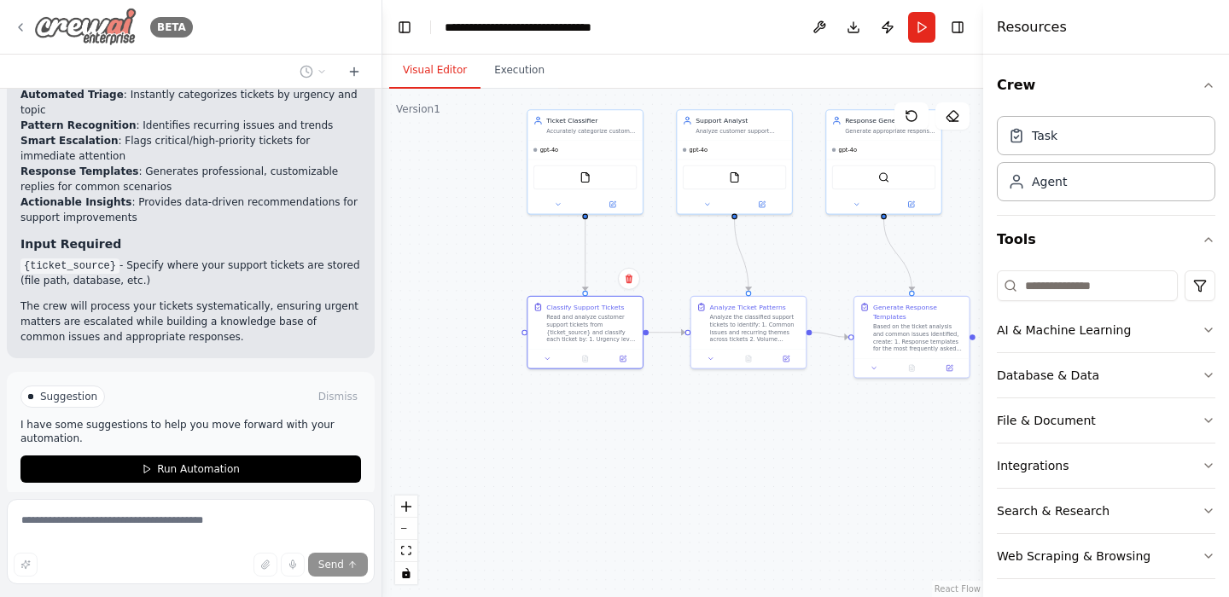
click at [26, 23] on icon at bounding box center [21, 27] width 14 height 14
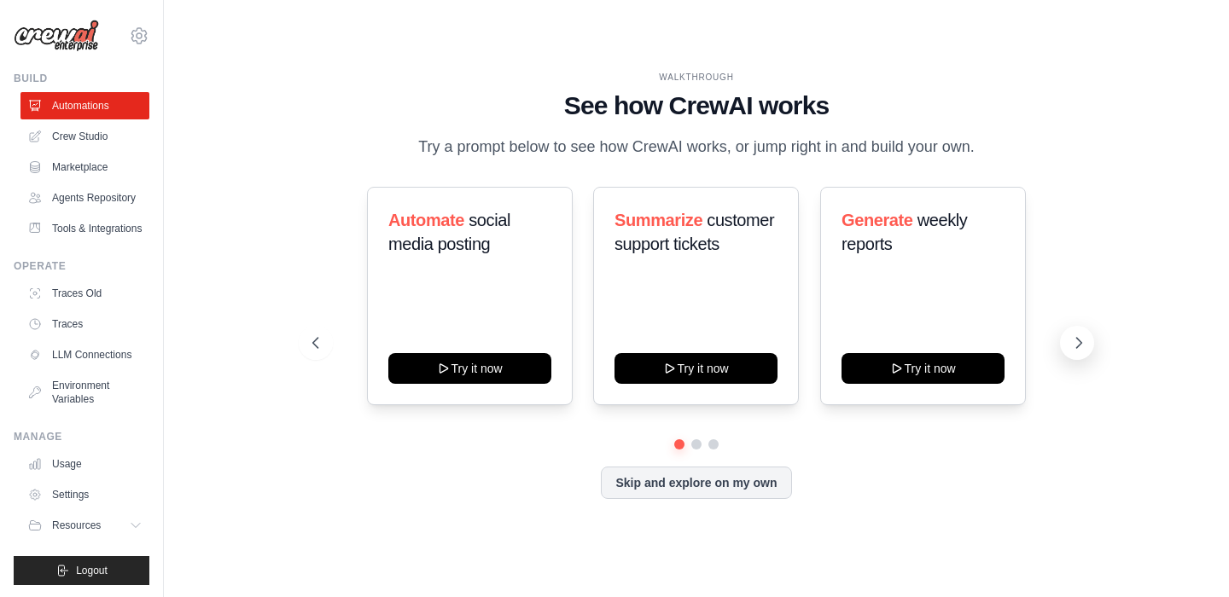
click at [1080, 346] on icon at bounding box center [1078, 343] width 17 height 17
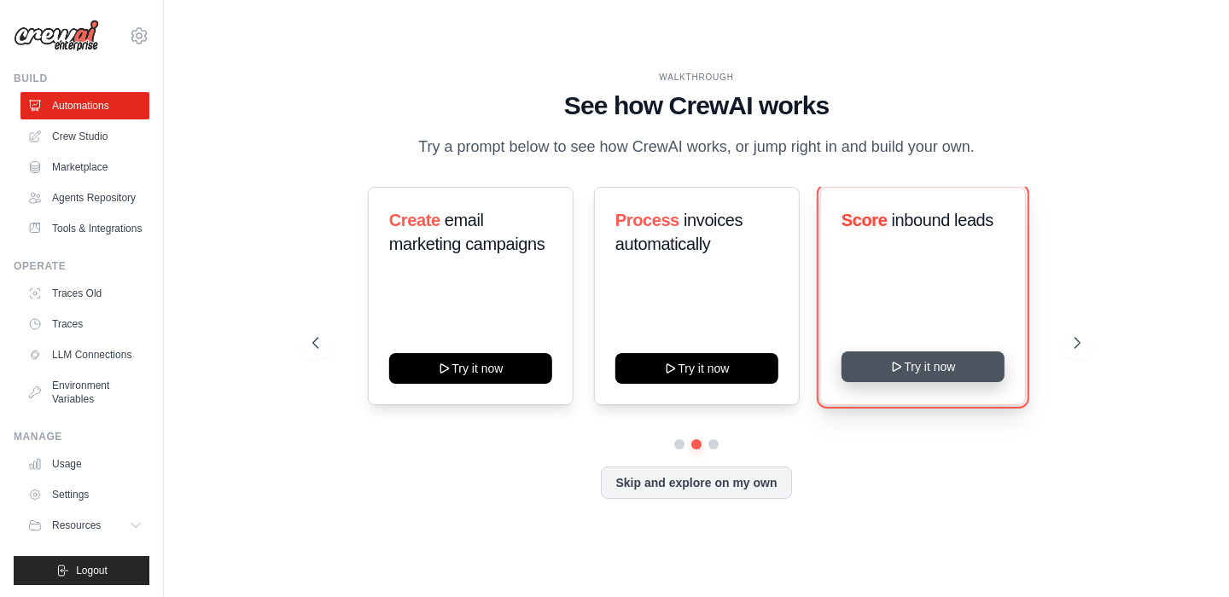
click at [931, 368] on button "Try it now" at bounding box center [923, 367] width 163 height 31
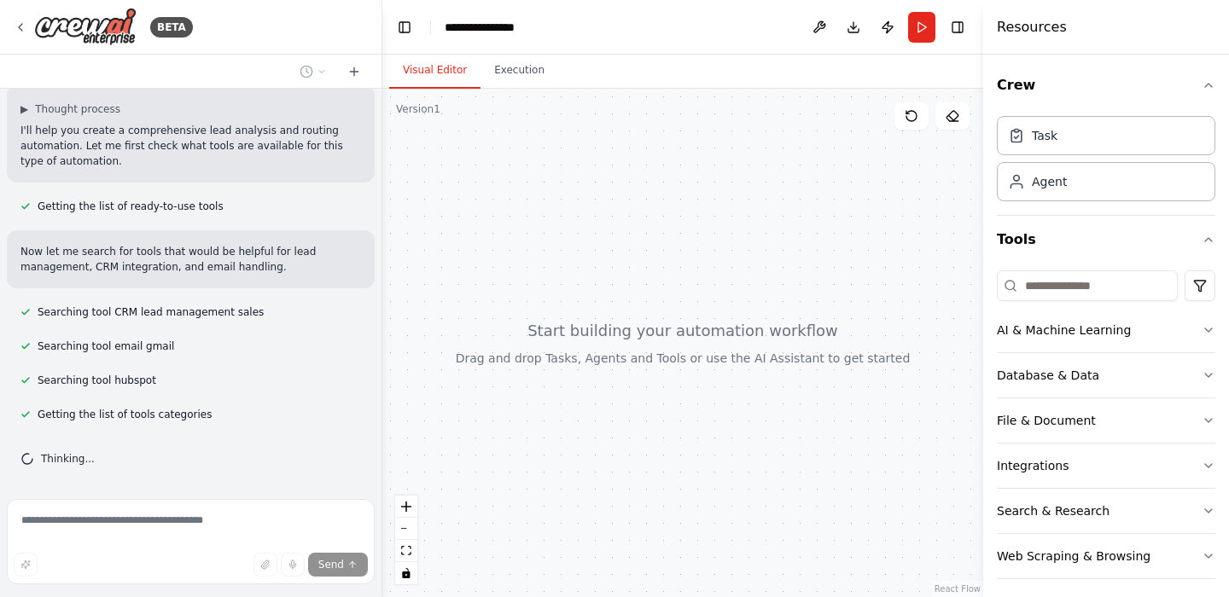
scroll to position [169, 0]
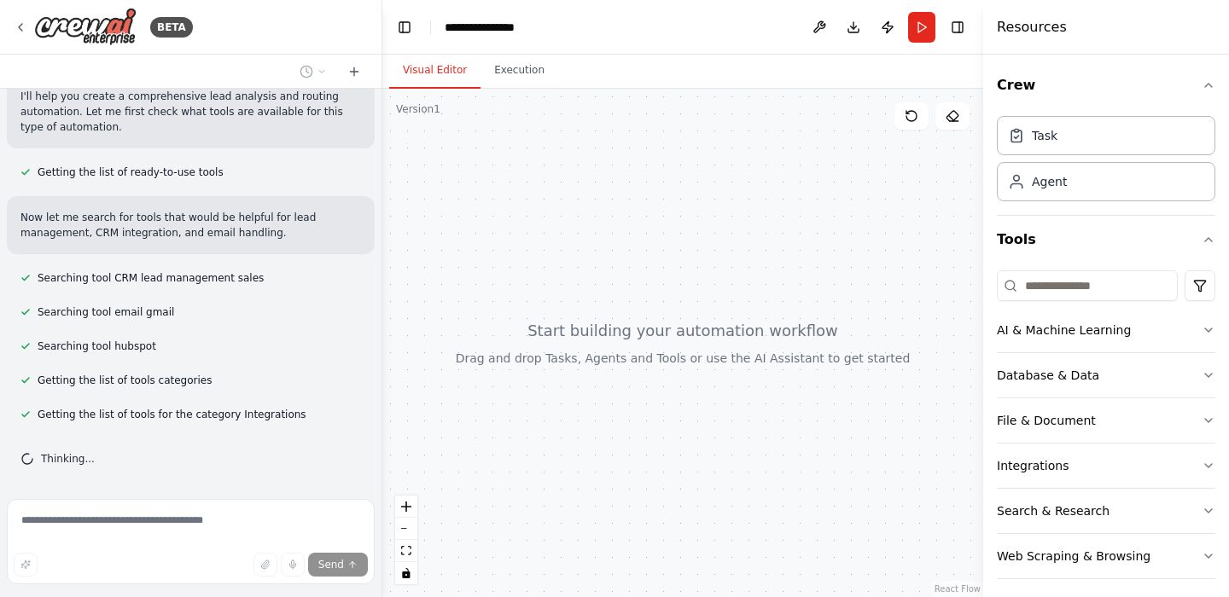
click at [451, 39] on header "**********" at bounding box center [682, 27] width 601 height 55
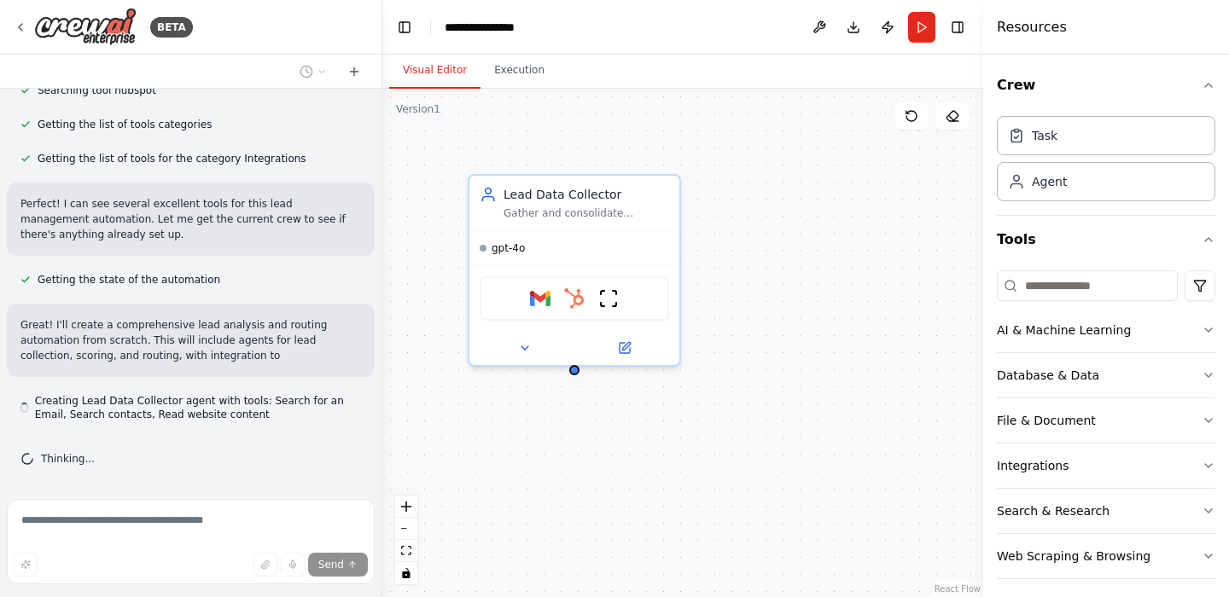
scroll to position [461, 0]
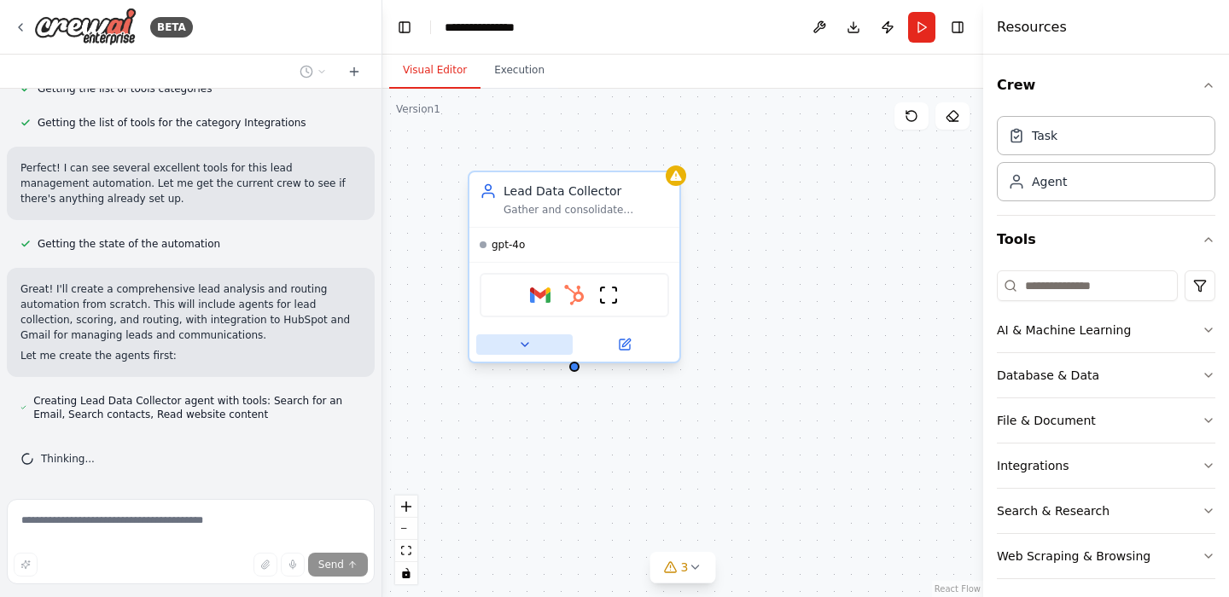
click at [525, 352] on button at bounding box center [524, 345] width 96 height 20
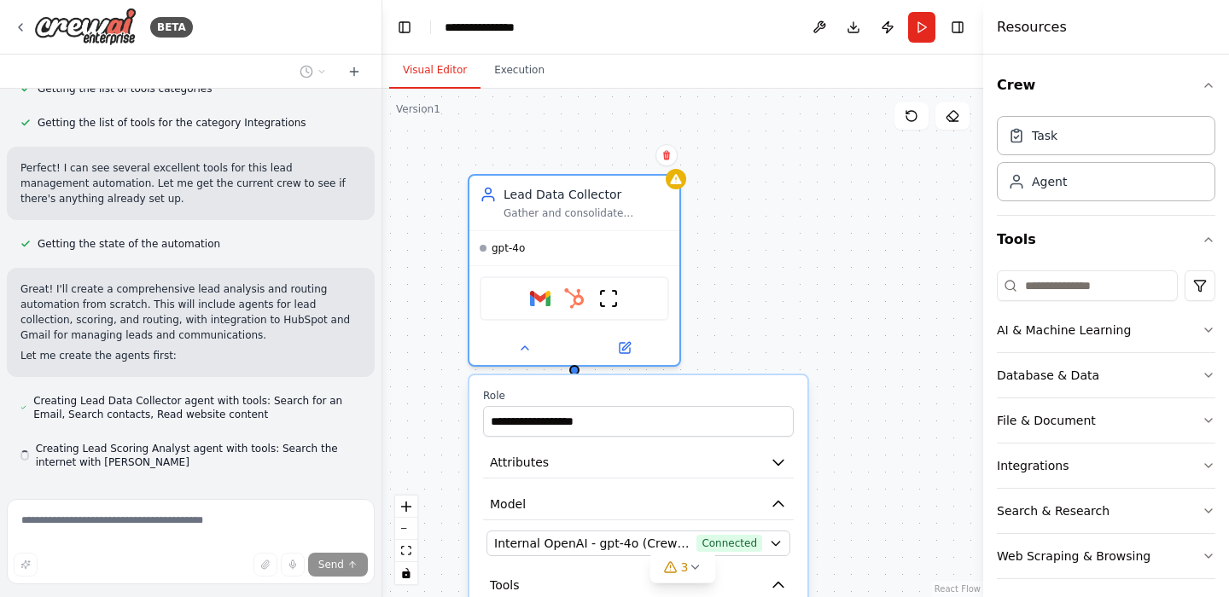
scroll to position [509, 0]
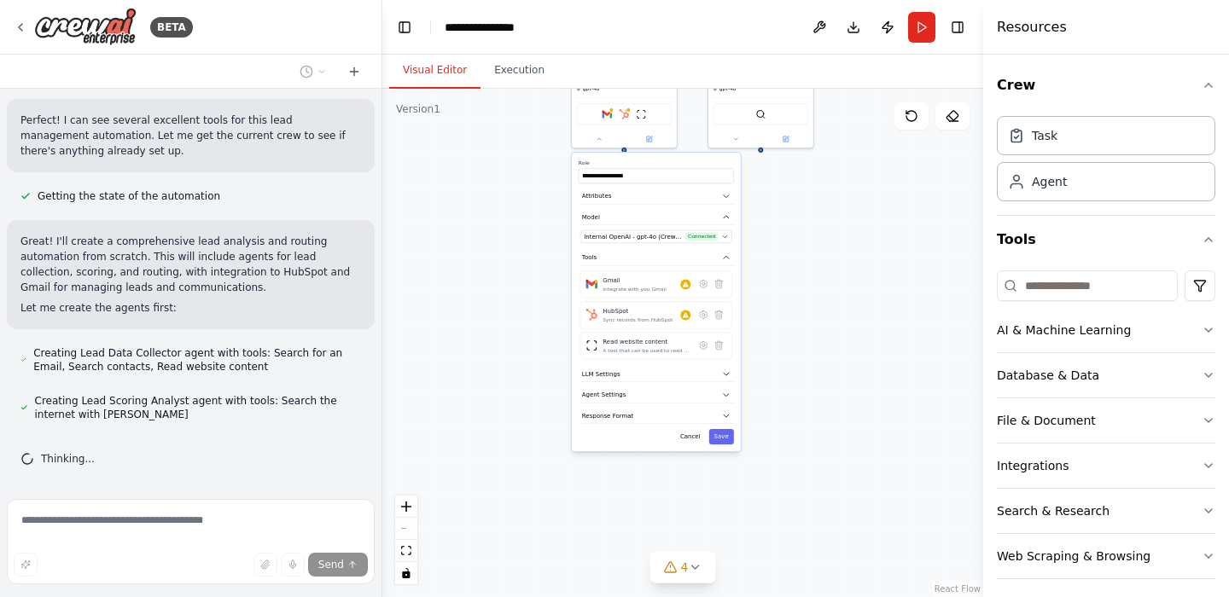
drag, startPoint x: 821, startPoint y: 478, endPoint x: 795, endPoint y: 213, distance: 265.8
click at [795, 213] on div "**********" at bounding box center [682, 343] width 601 height 509
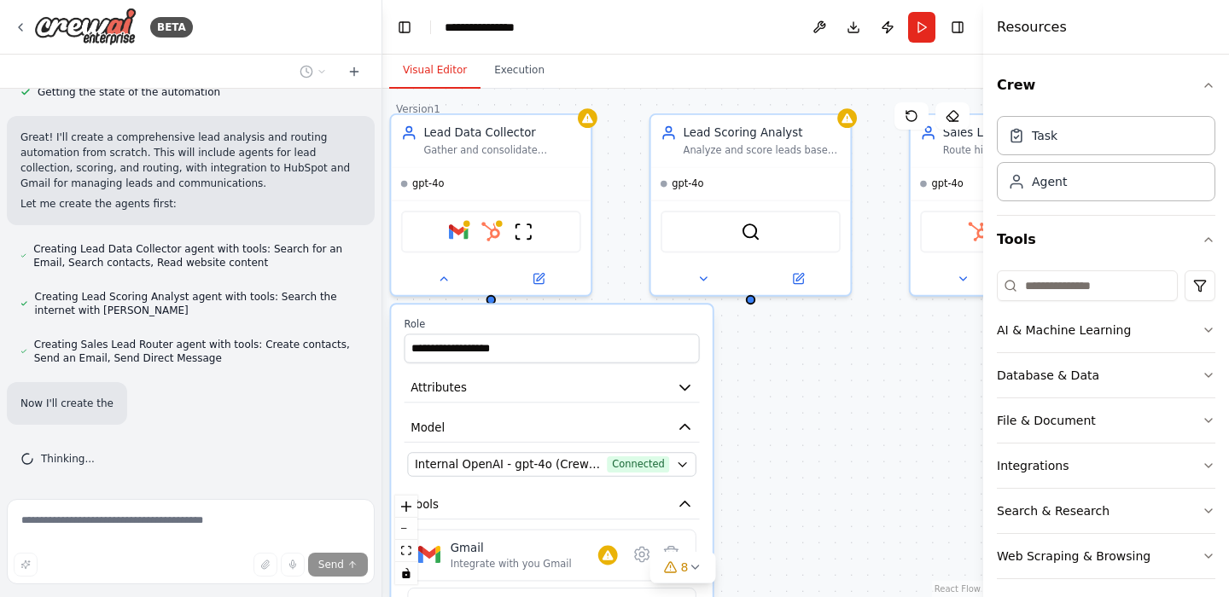
scroll to position [647, 0]
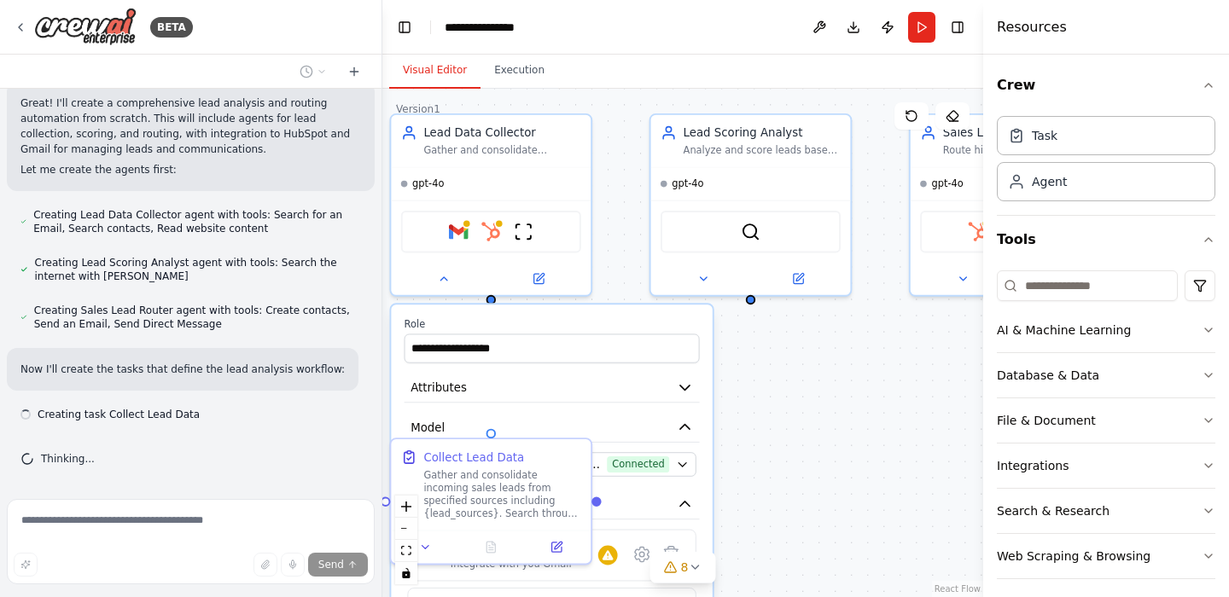
drag, startPoint x: 853, startPoint y: 200, endPoint x: 781, endPoint y: 496, distance: 304.9
click at [781, 496] on div ".deletable-edge-delete-btn { width: 20px; height: 20px; border: 0px solid #ffff…" at bounding box center [682, 343] width 601 height 509
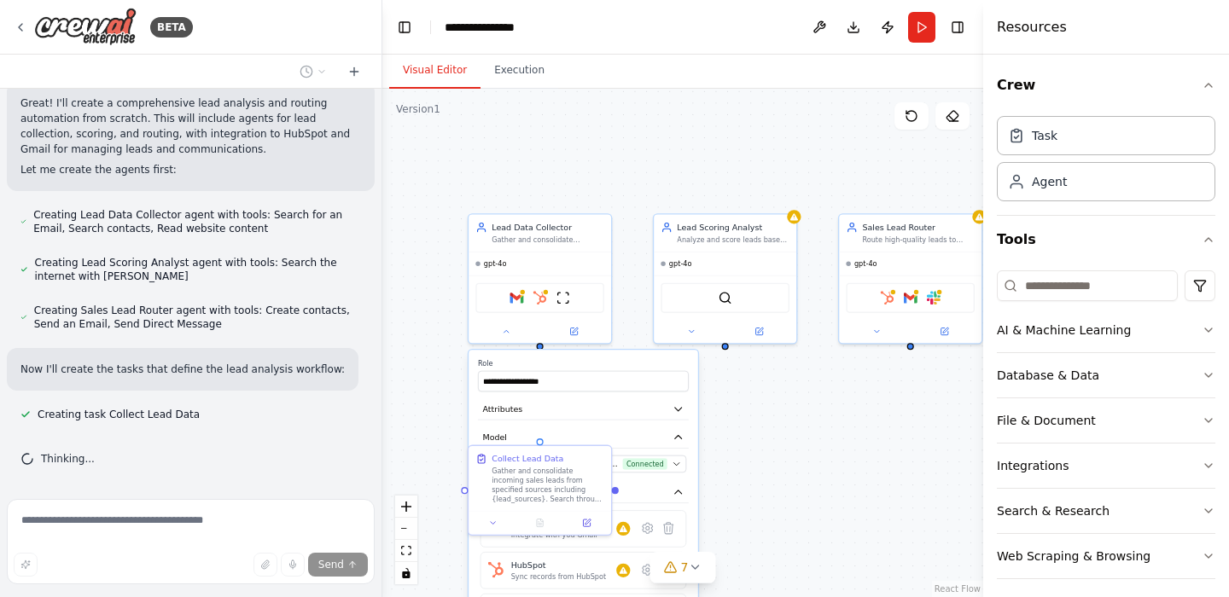
drag, startPoint x: 877, startPoint y: 479, endPoint x: 777, endPoint y: 441, distance: 107.5
click at [777, 441] on div ".deletable-edge-delete-btn { width: 20px; height: 20px; border: 0px solid #ffff…" at bounding box center [682, 343] width 601 height 509
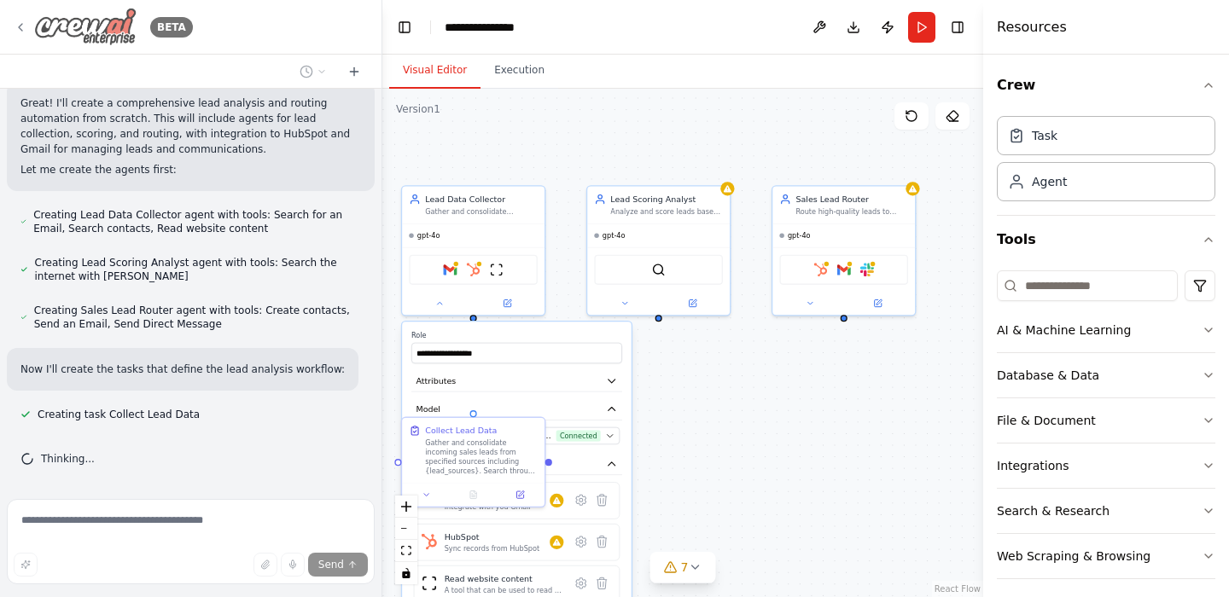
scroll to position [681, 0]
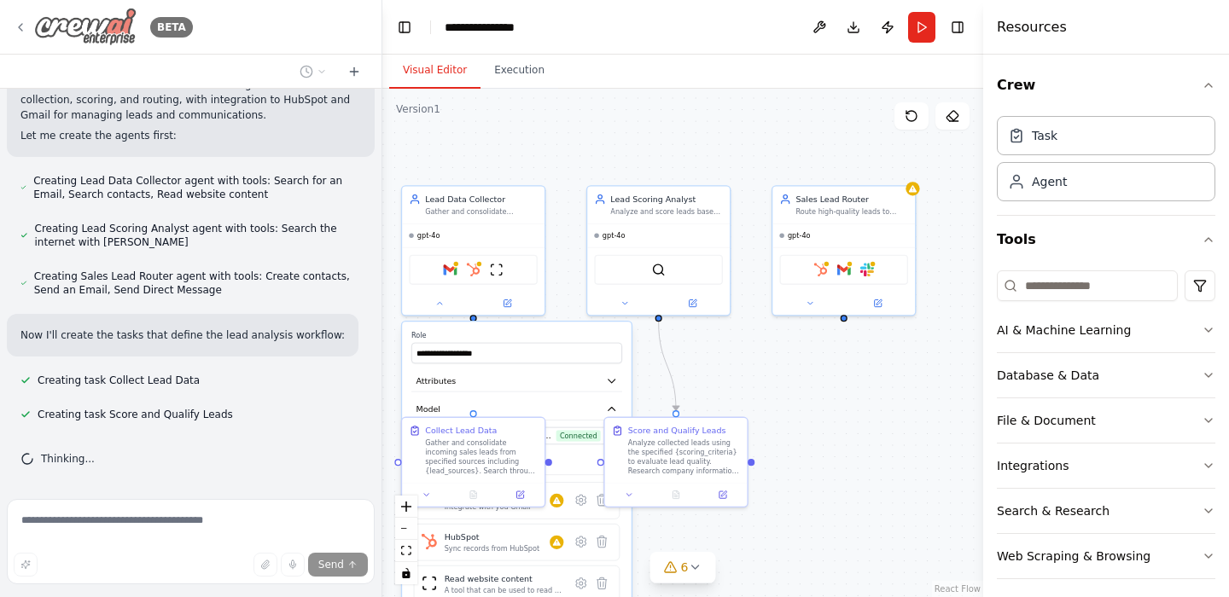
click at [59, 23] on img at bounding box center [85, 27] width 102 height 38
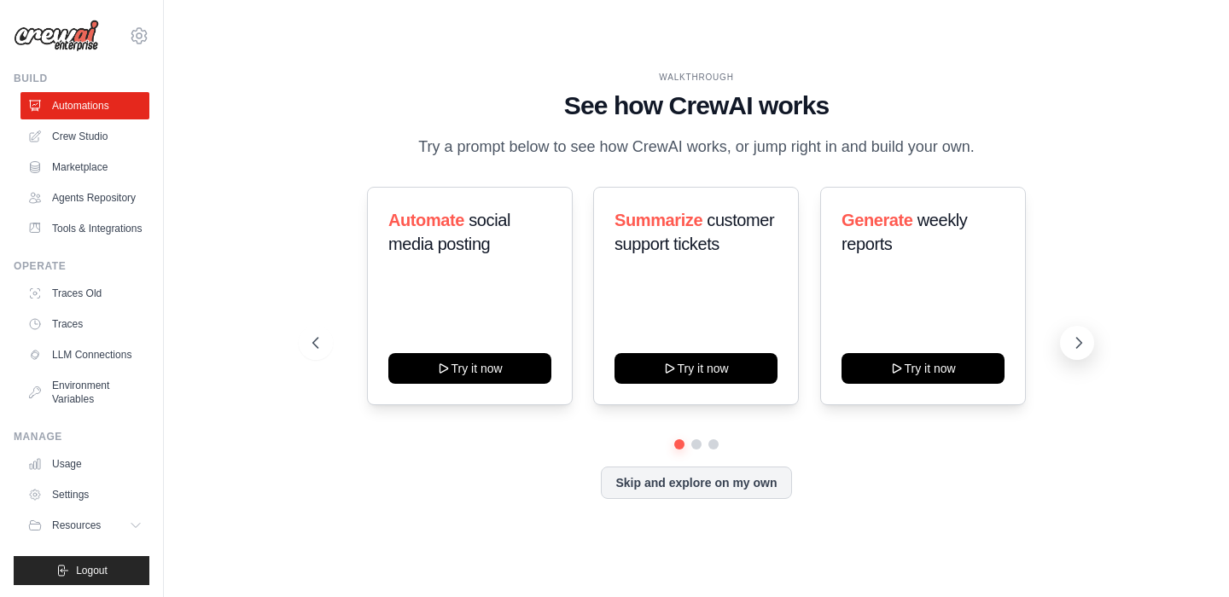
click at [1070, 342] on icon at bounding box center [1078, 343] width 17 height 17
